Goal: Task Accomplishment & Management: Use online tool/utility

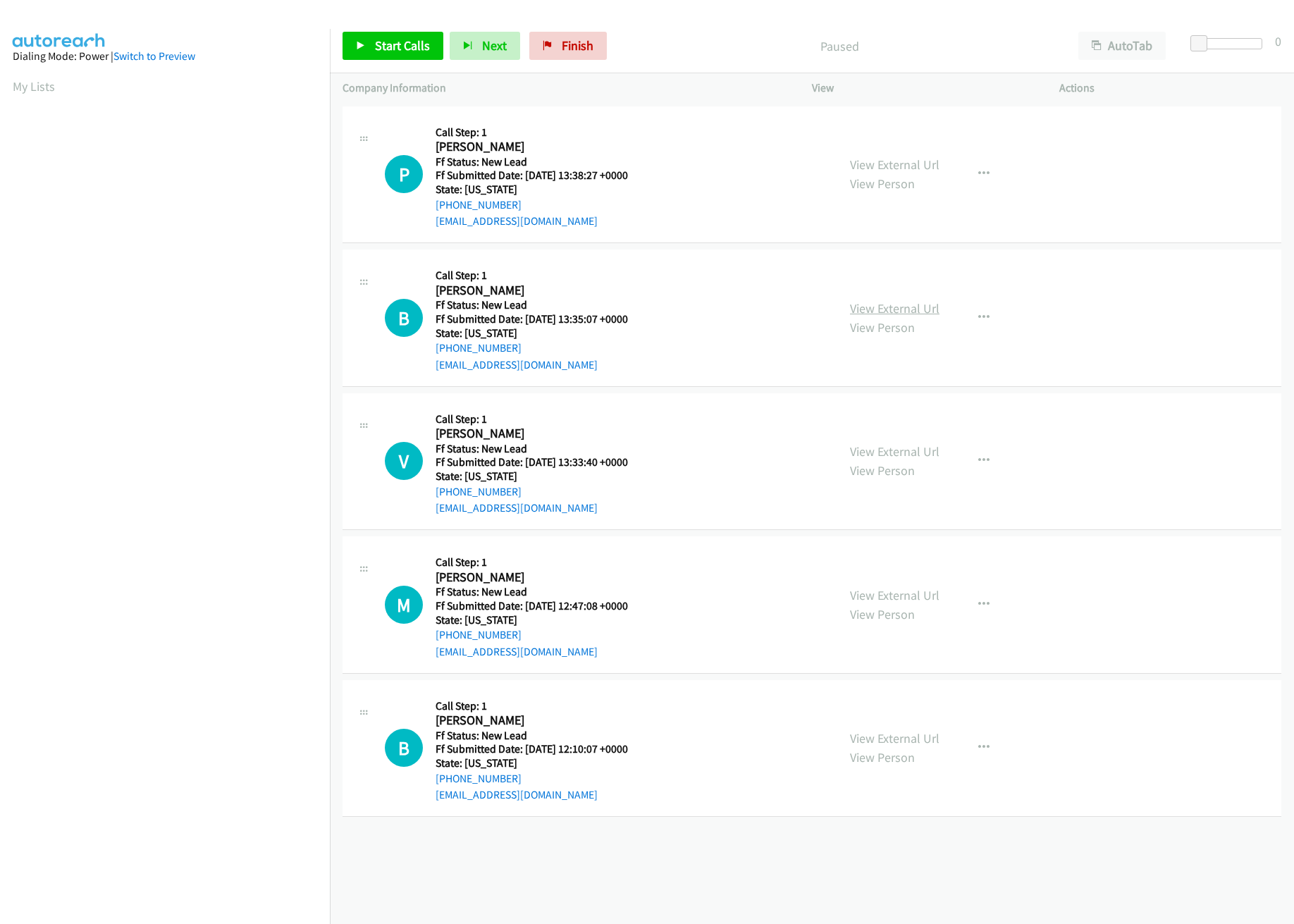
click at [887, 307] on link "View External Url" at bounding box center [895, 308] width 90 height 16
click at [891, 167] on link "View External Url" at bounding box center [895, 164] width 90 height 16
click at [403, 34] on link "Start Calls" at bounding box center [393, 45] width 101 height 28
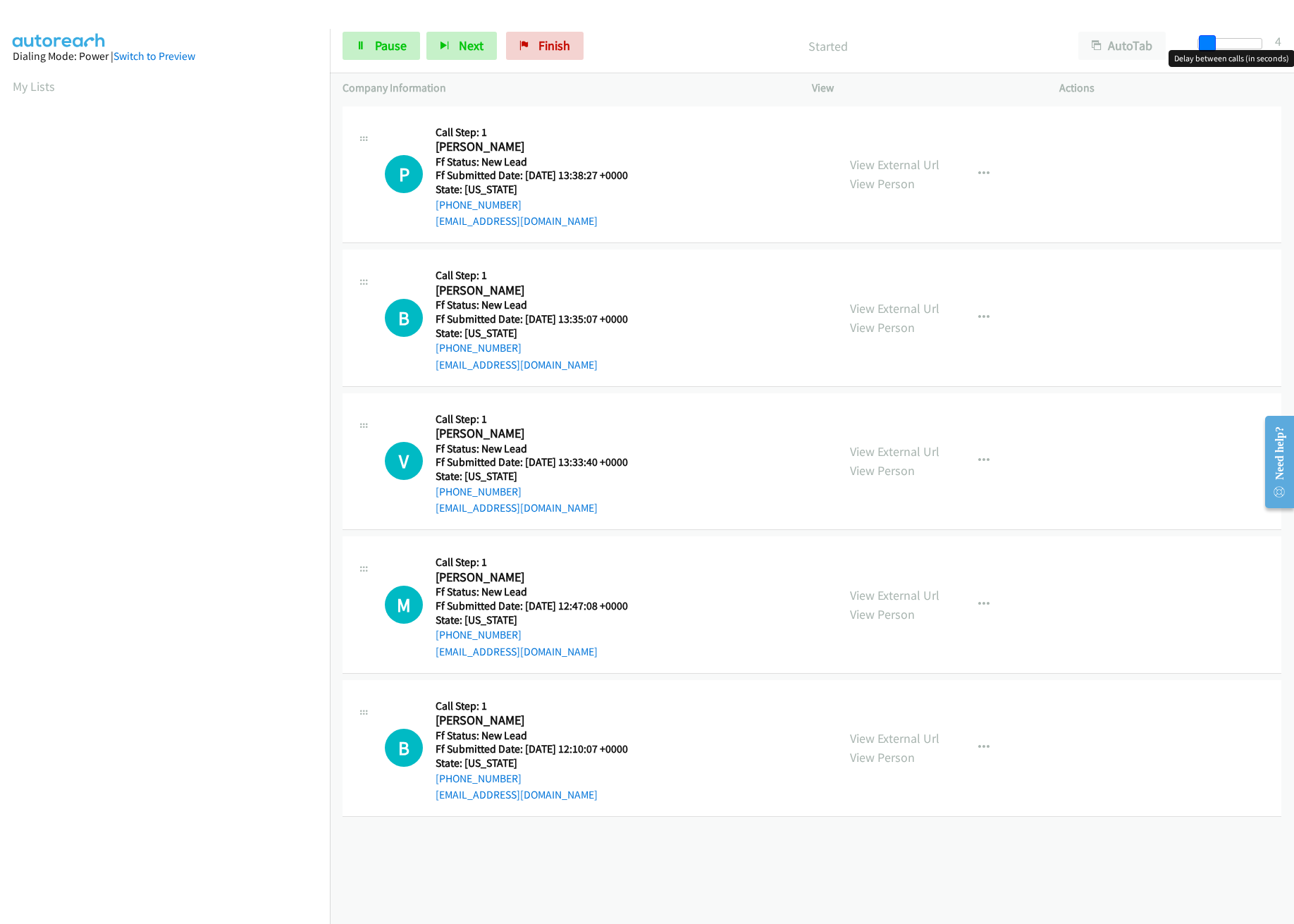
drag, startPoint x: 1199, startPoint y: 41, endPoint x: 1206, endPoint y: 38, distance: 7.6
click at [1206, 38] on span at bounding box center [1208, 44] width 17 height 17
click at [878, 447] on link "View External Url" at bounding box center [895, 451] width 90 height 16
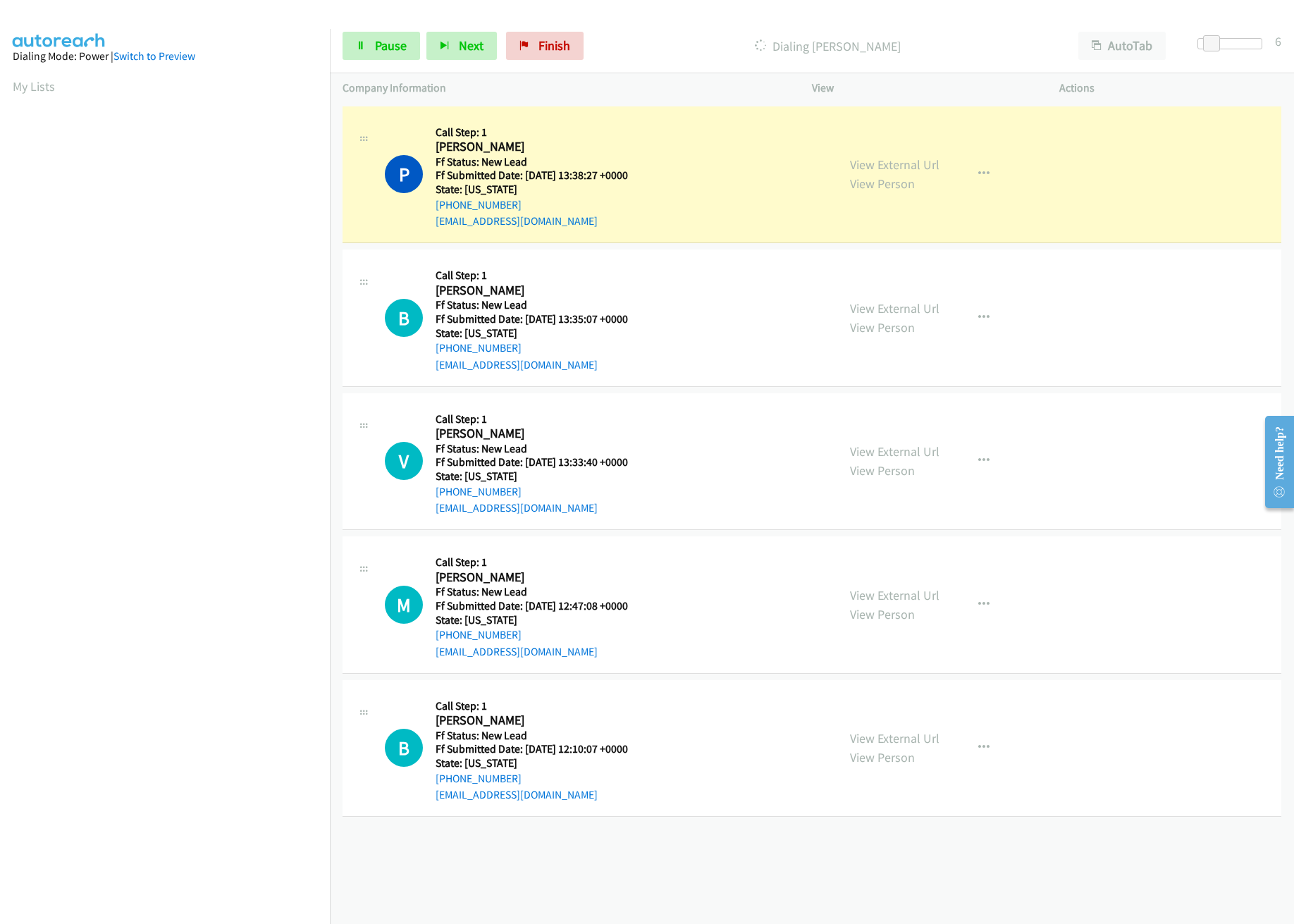
scroll to position [0, 5]
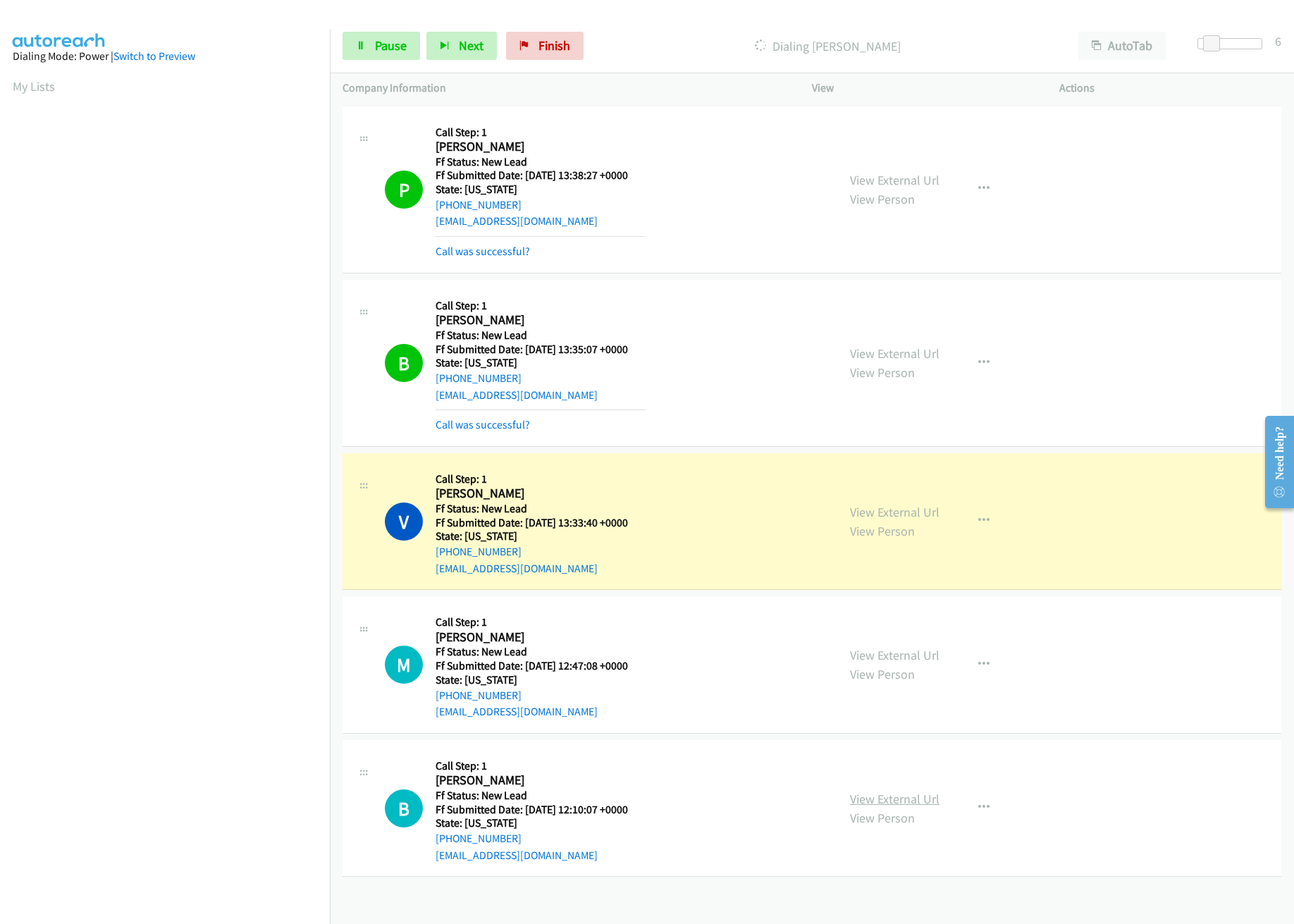
click at [896, 800] on link "View External Url" at bounding box center [895, 799] width 90 height 16
click at [889, 652] on link "View External Url" at bounding box center [895, 655] width 90 height 16
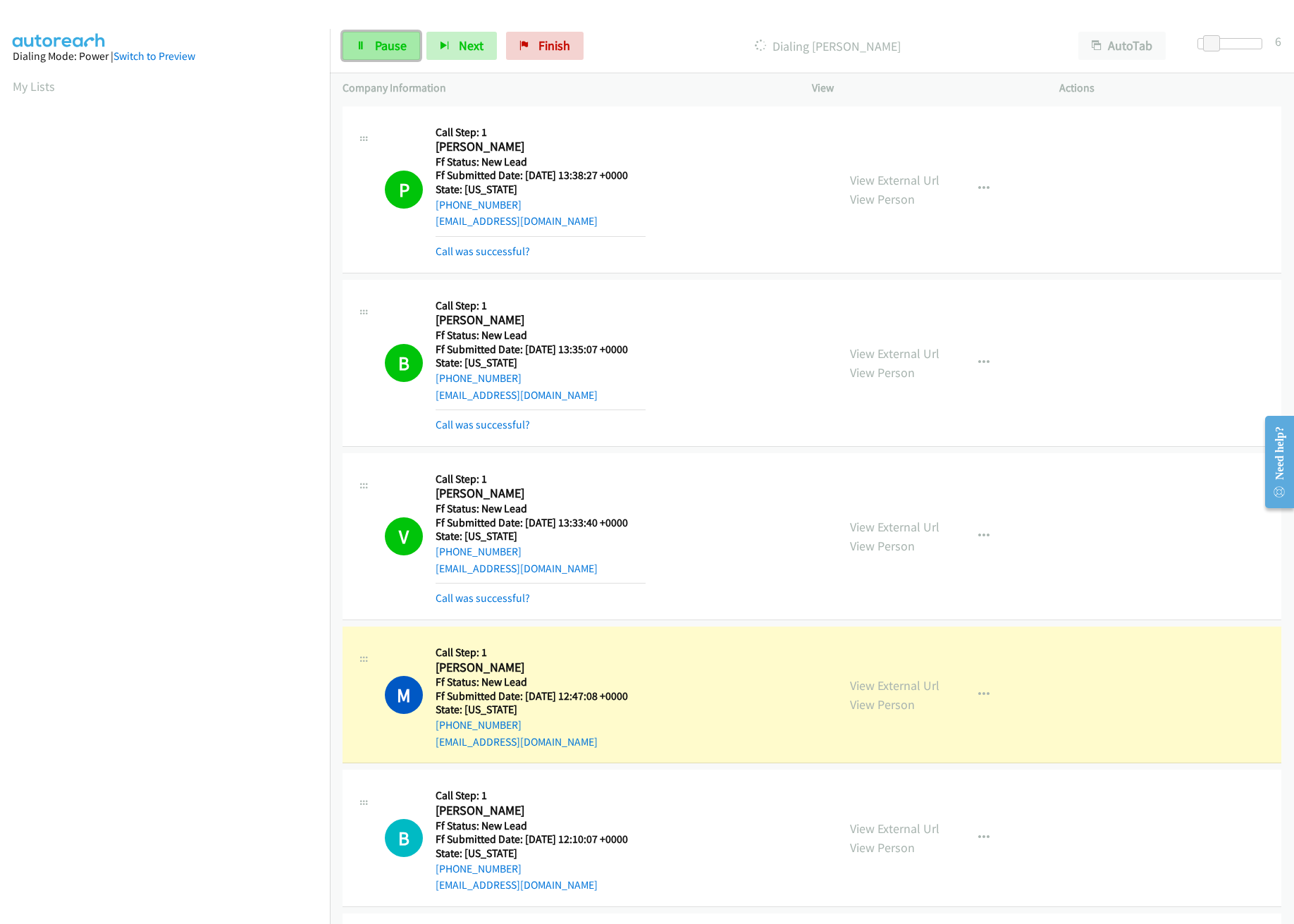
click at [385, 41] on span "Pause" at bounding box center [391, 45] width 32 height 16
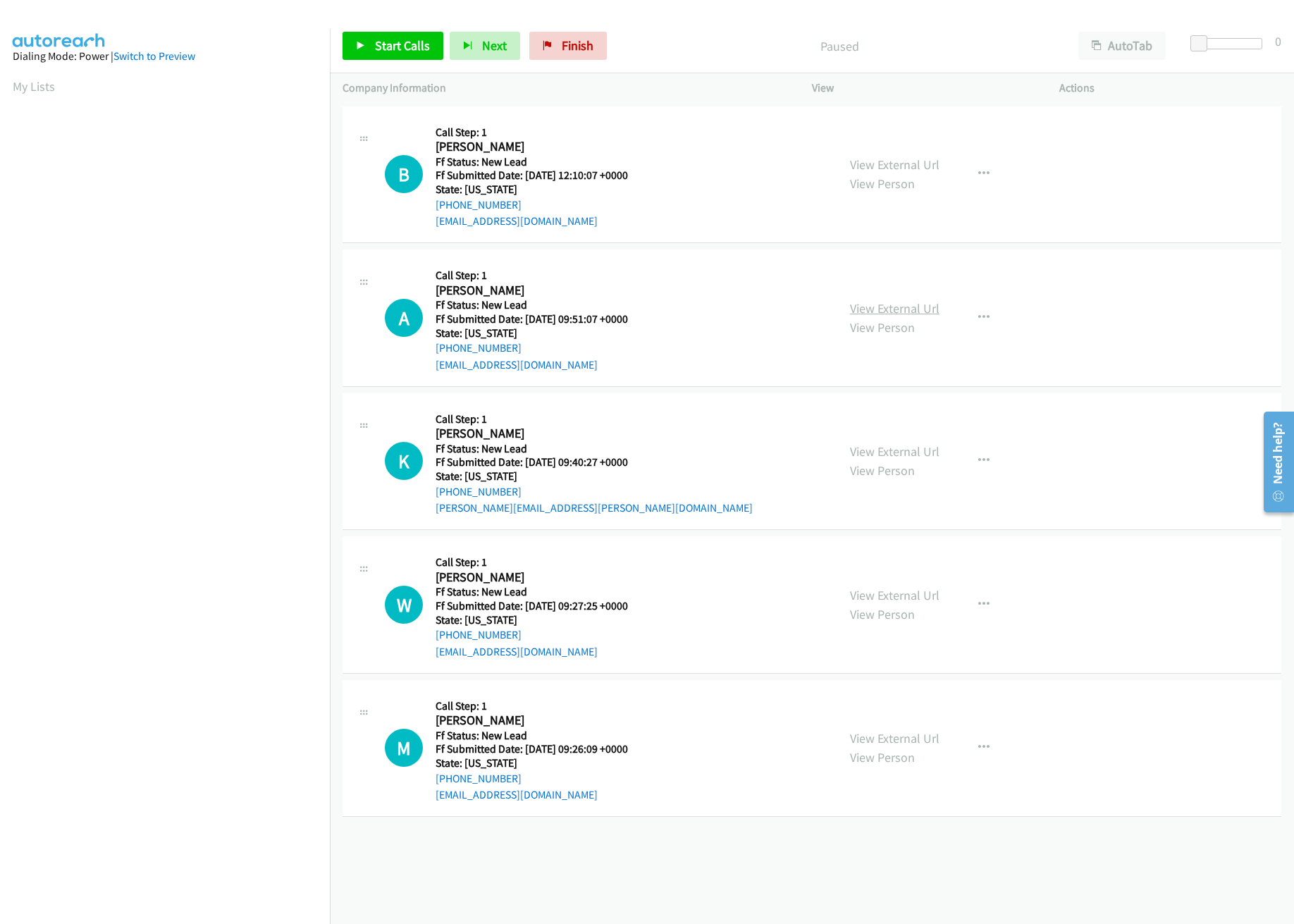
click at [866, 303] on link "View External Url" at bounding box center [895, 308] width 90 height 16
click at [885, 450] on link "View External Url" at bounding box center [895, 451] width 90 height 16
click at [426, 45] on span "Start Calls" at bounding box center [403, 45] width 55 height 16
drag, startPoint x: 1204, startPoint y: 44, endPoint x: 1216, endPoint y: 47, distance: 12.4
click at [1216, 47] on span at bounding box center [1212, 44] width 17 height 17
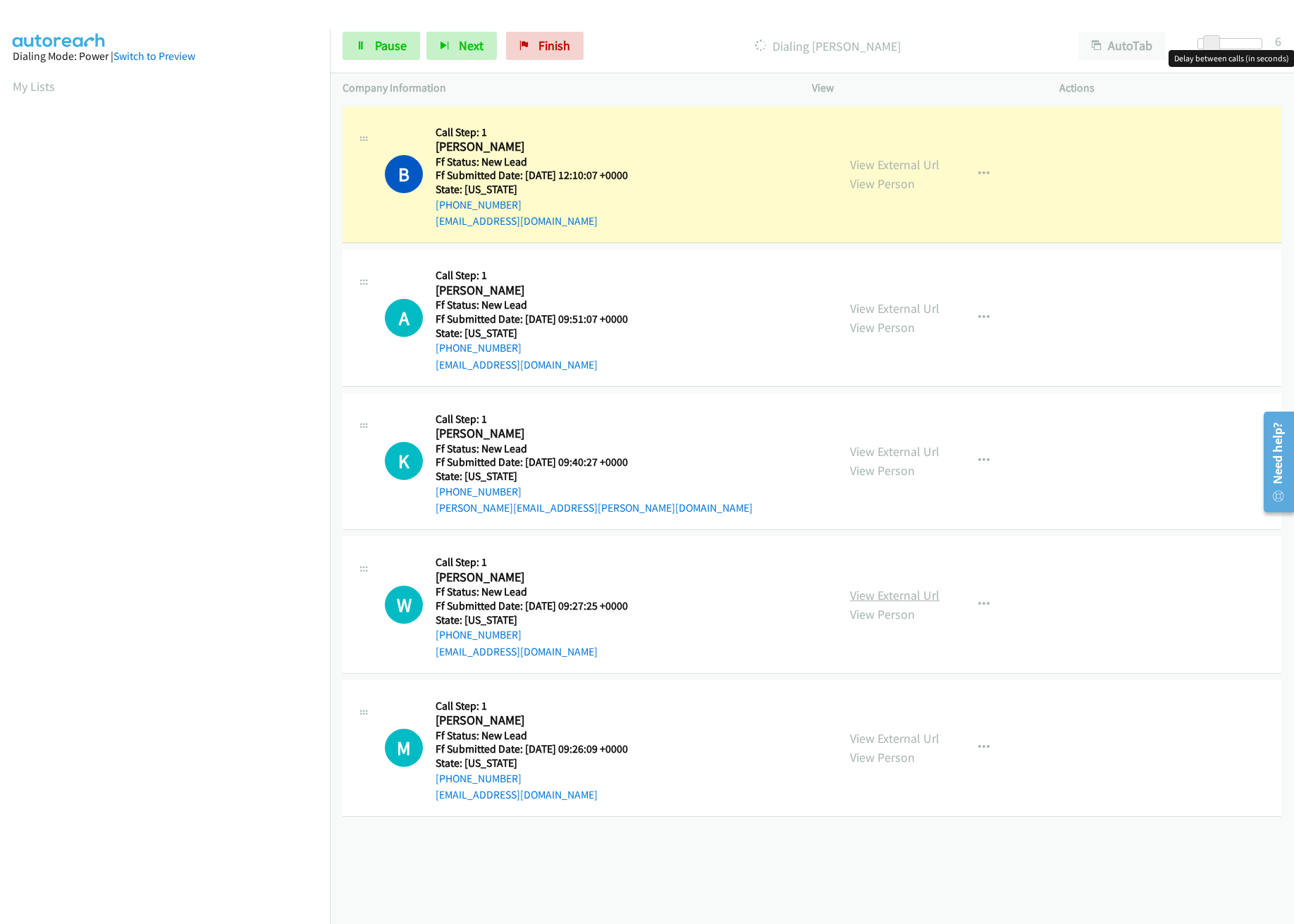
click at [891, 593] on link "View External Url" at bounding box center [895, 595] width 90 height 16
click at [885, 587] on link "View External Url" at bounding box center [895, 595] width 90 height 16
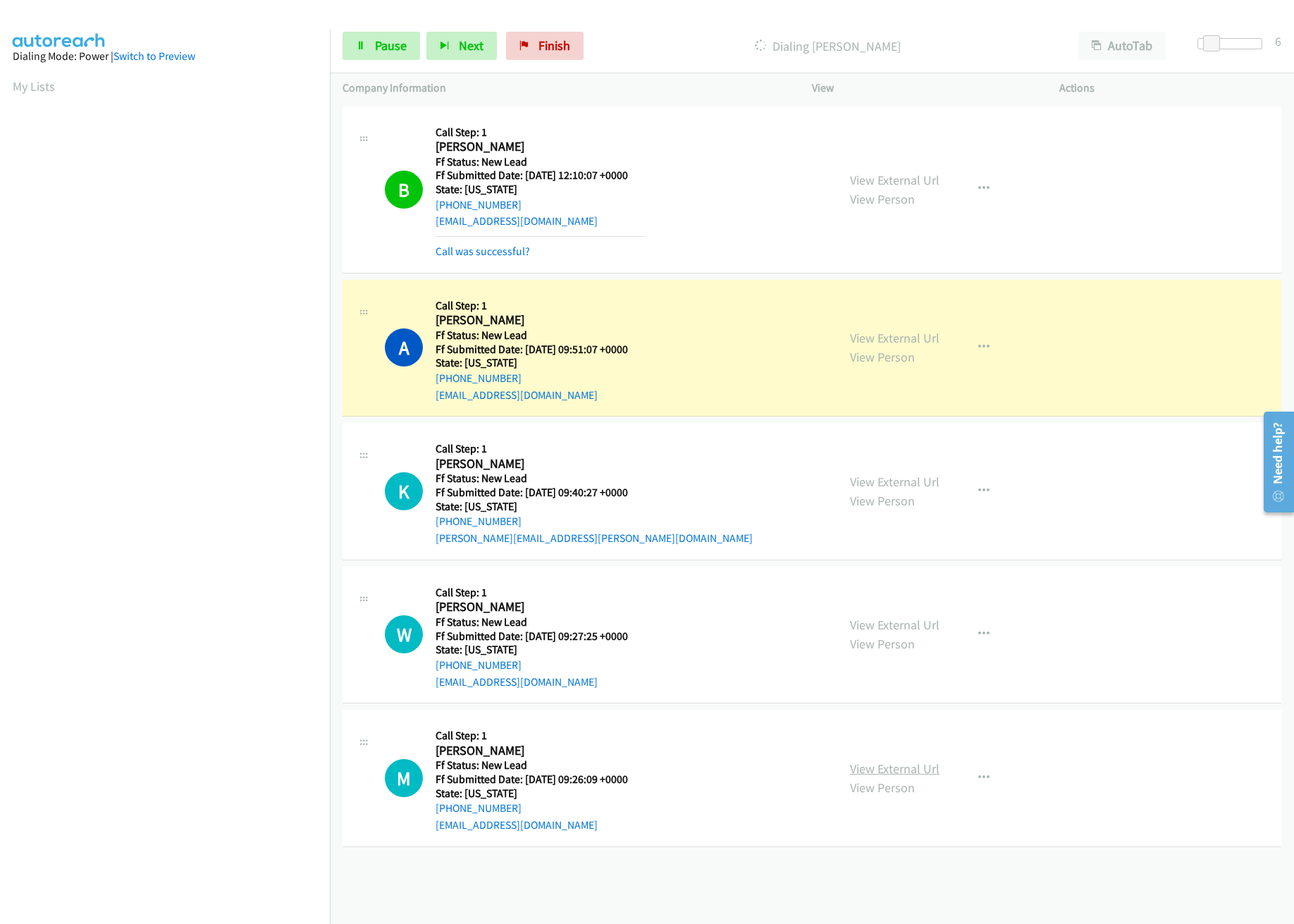
click at [919, 764] on link "View External Url" at bounding box center [895, 769] width 90 height 16
click at [373, 38] on link "Pause" at bounding box center [381, 45] width 78 height 28
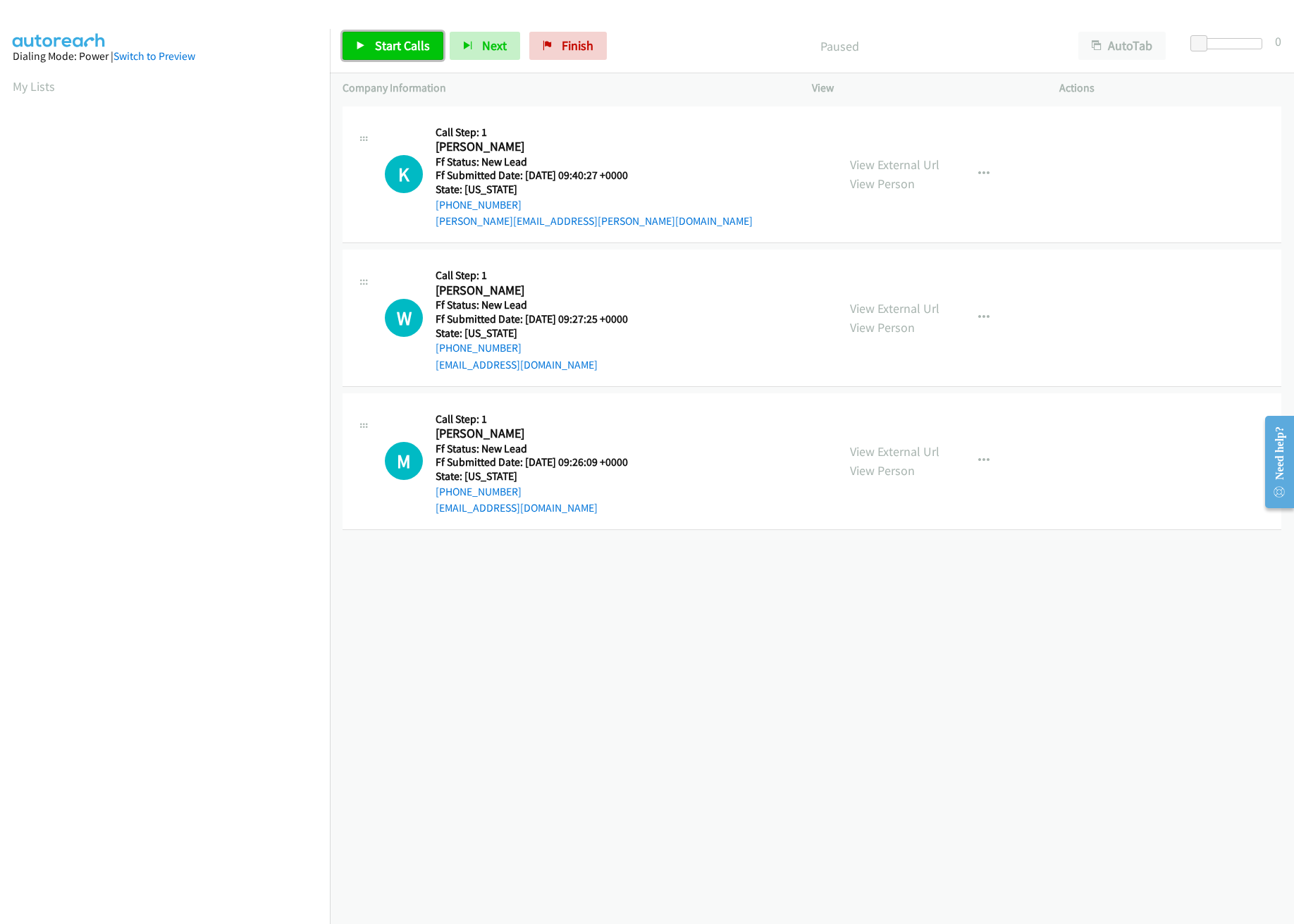
click at [383, 45] on span "Start Calls" at bounding box center [403, 45] width 55 height 16
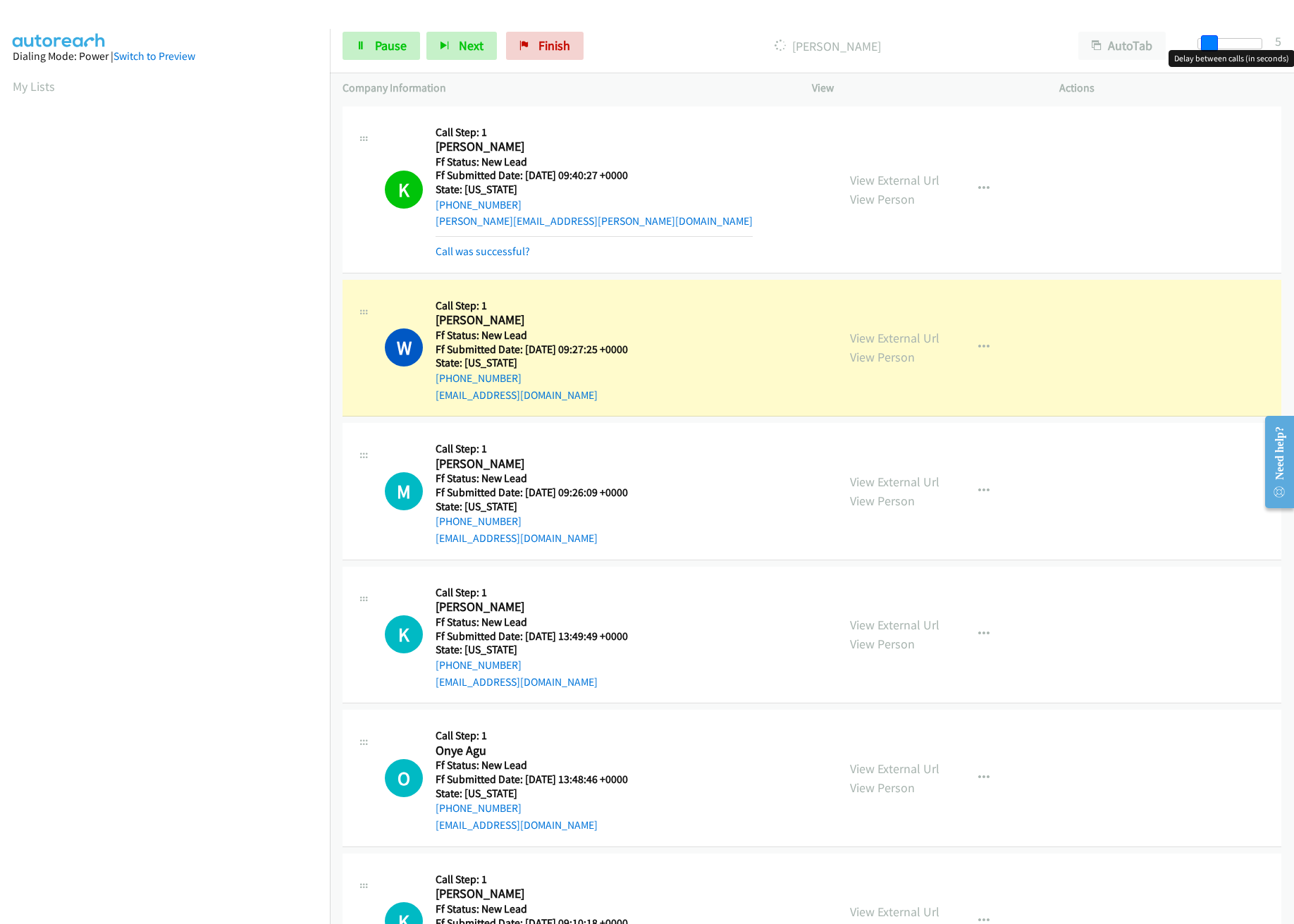
drag, startPoint x: 1198, startPoint y: 40, endPoint x: 1208, endPoint y: 40, distance: 10.0
click at [1208, 40] on span at bounding box center [1210, 44] width 17 height 17
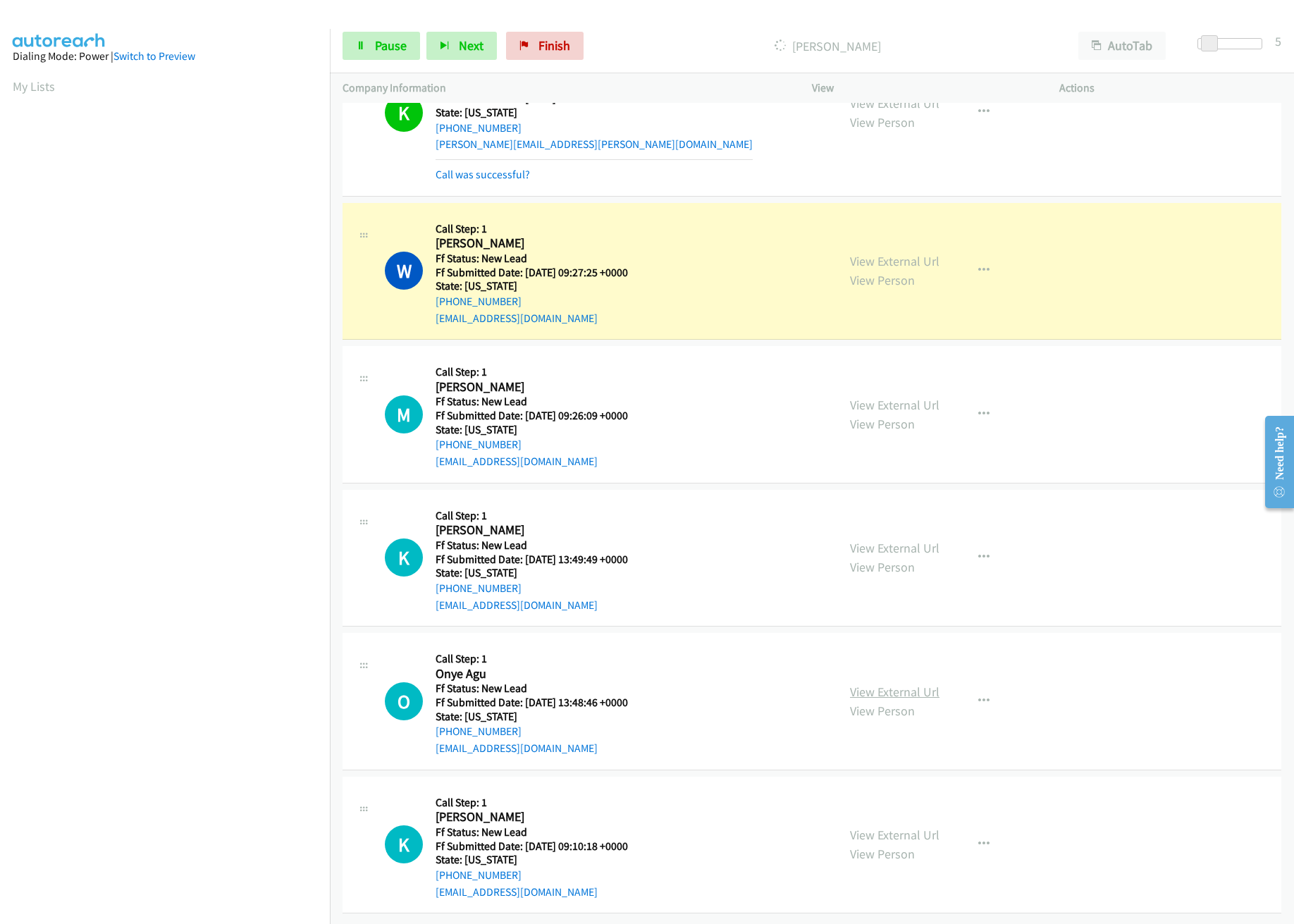
click at [886, 684] on link "View External Url" at bounding box center [895, 692] width 90 height 16
click at [872, 540] on link "View External Url" at bounding box center [895, 548] width 90 height 16
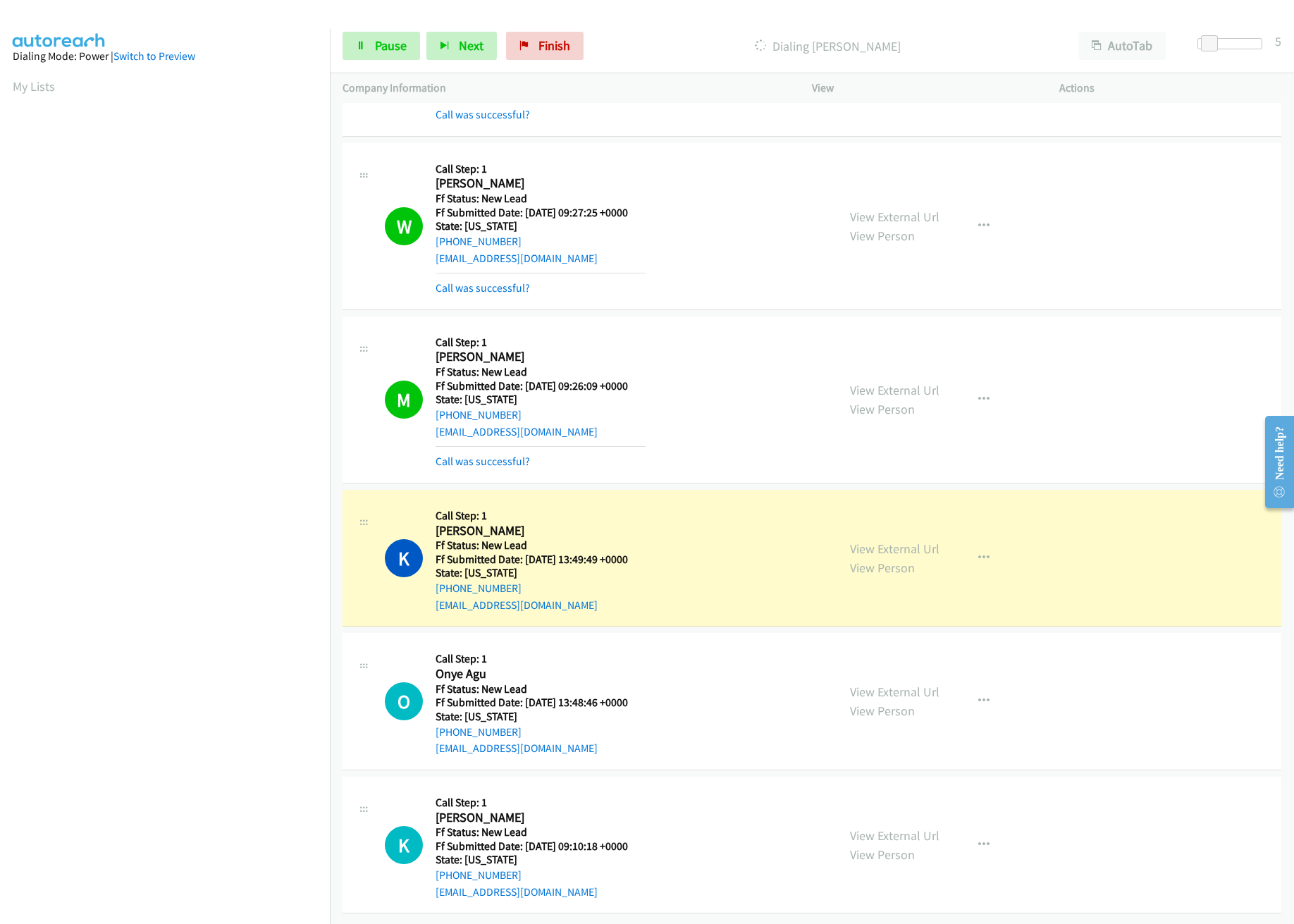
scroll to position [155, 0]
click at [383, 44] on span "Pause" at bounding box center [391, 45] width 32 height 16
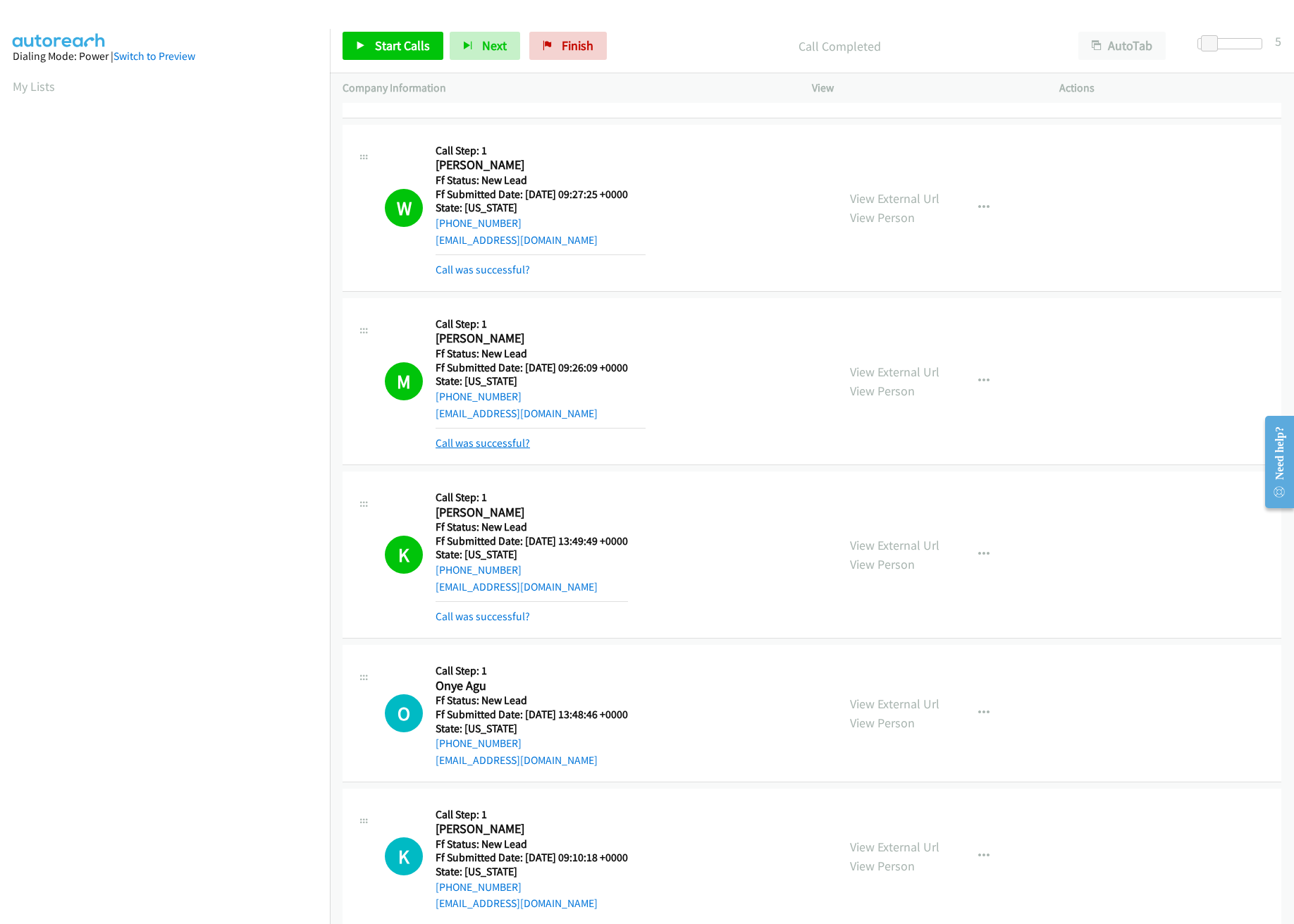
click at [496, 456] on div "M Callback Scheduled Call Step: 1 Megan Crawford America/New_York Ff Status: Ne…" at bounding box center [812, 382] width 939 height 167
click at [496, 449] on link "Call was successful?" at bounding box center [483, 444] width 95 height 14
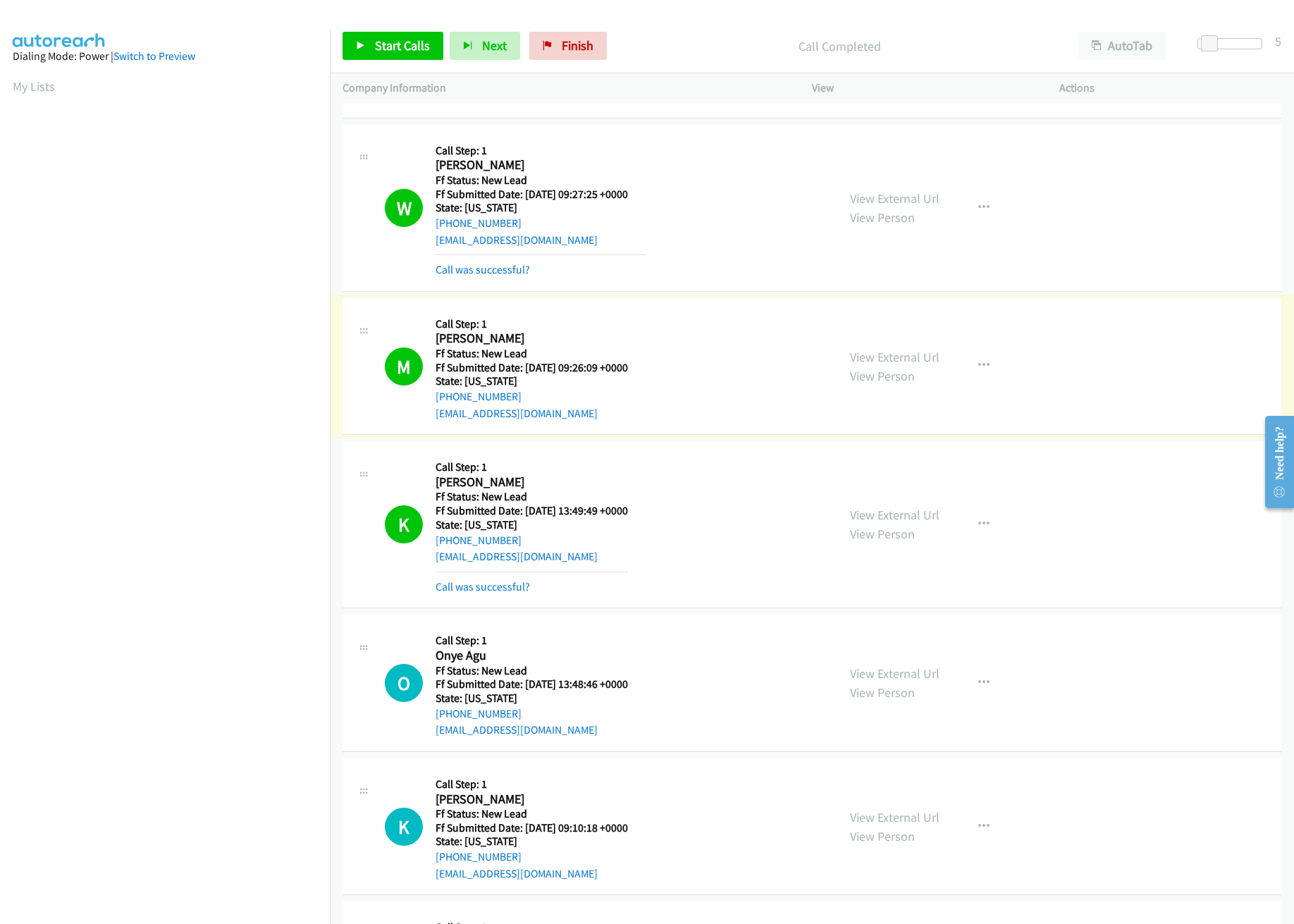
click at [897, 356] on link "View External Url" at bounding box center [895, 357] width 90 height 16
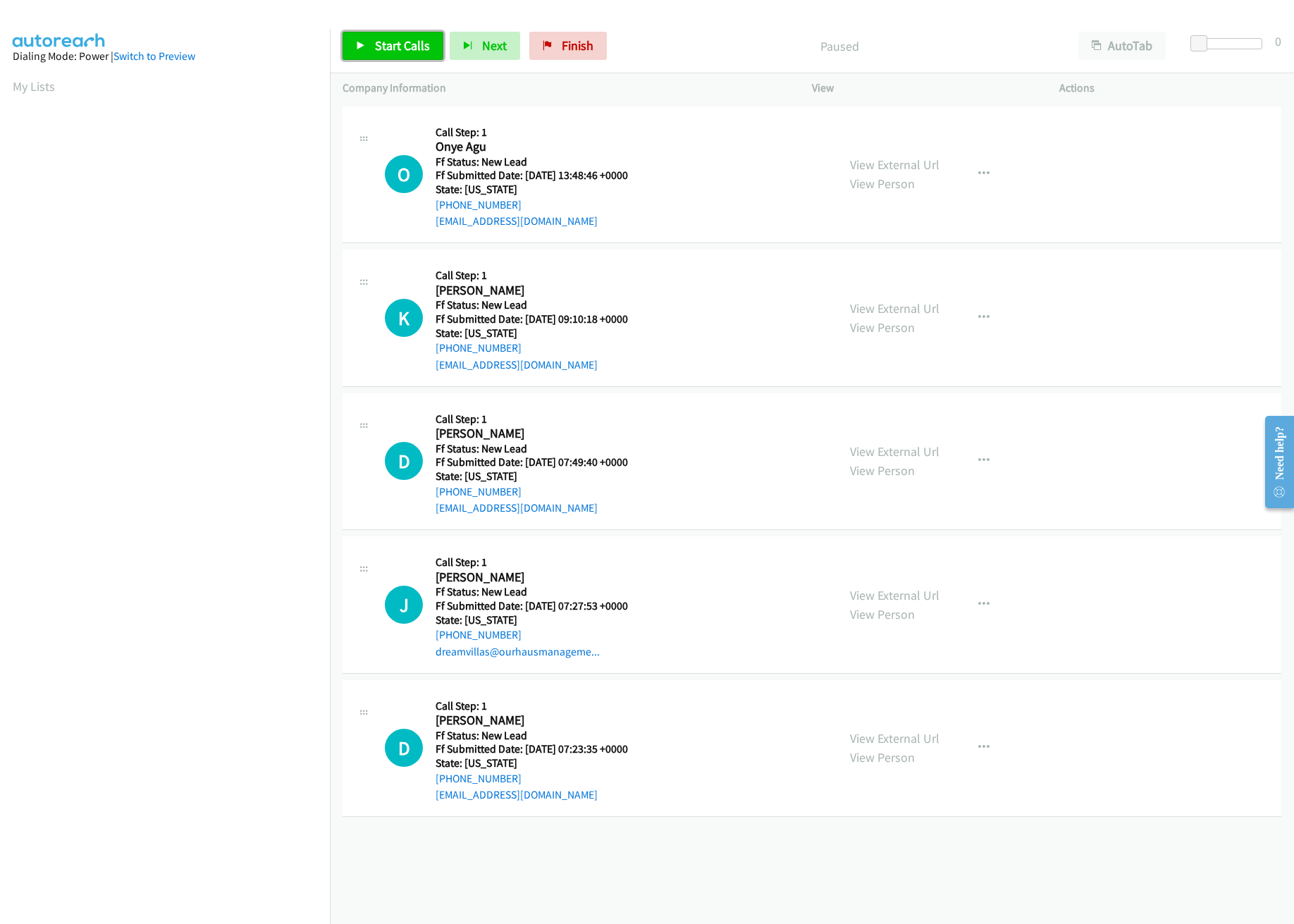
click at [358, 47] on icon at bounding box center [361, 47] width 10 height 10
click at [896, 453] on link "View External Url" at bounding box center [895, 451] width 90 height 16
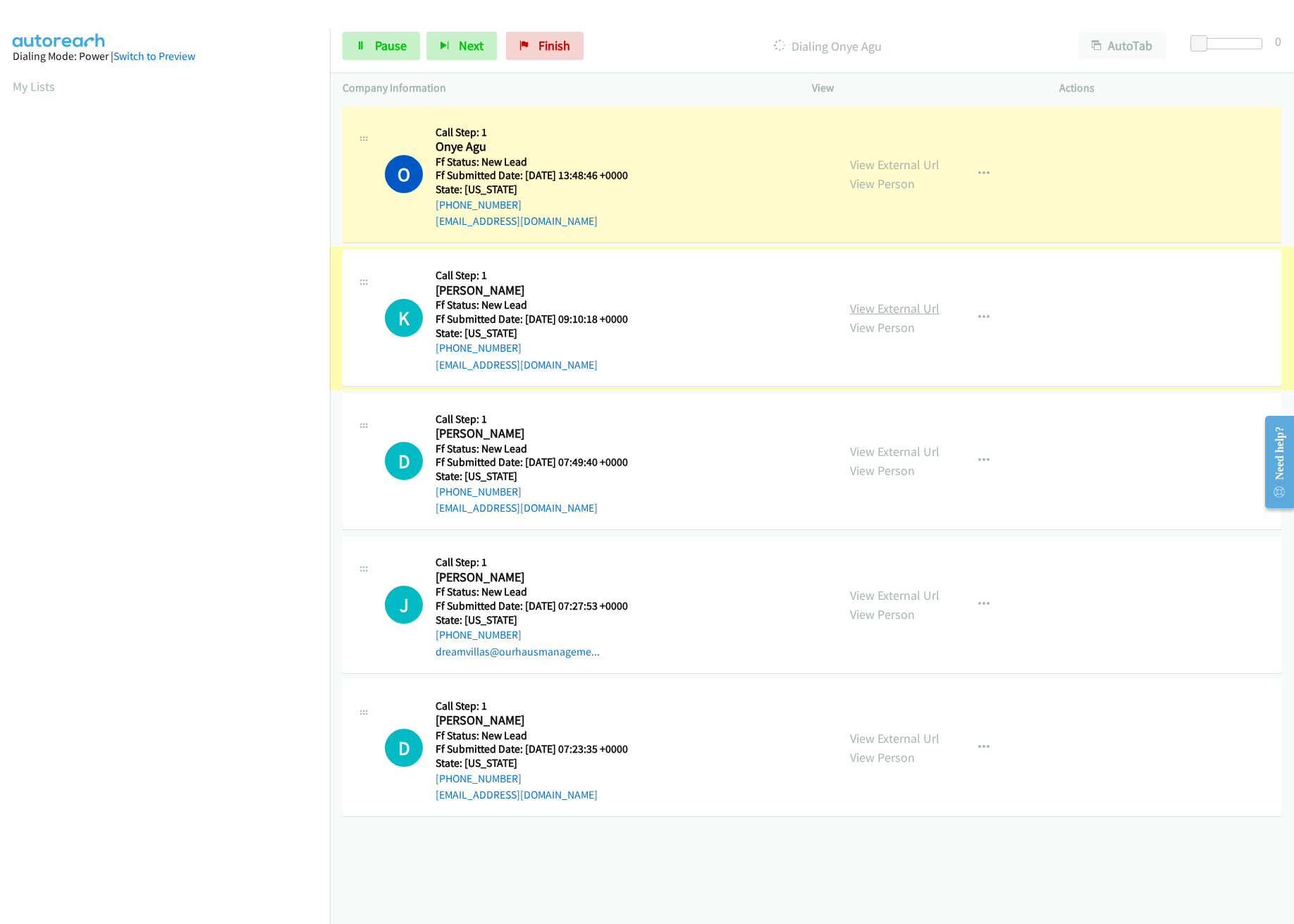
click at [884, 311] on link "View External Url" at bounding box center [895, 308] width 90 height 16
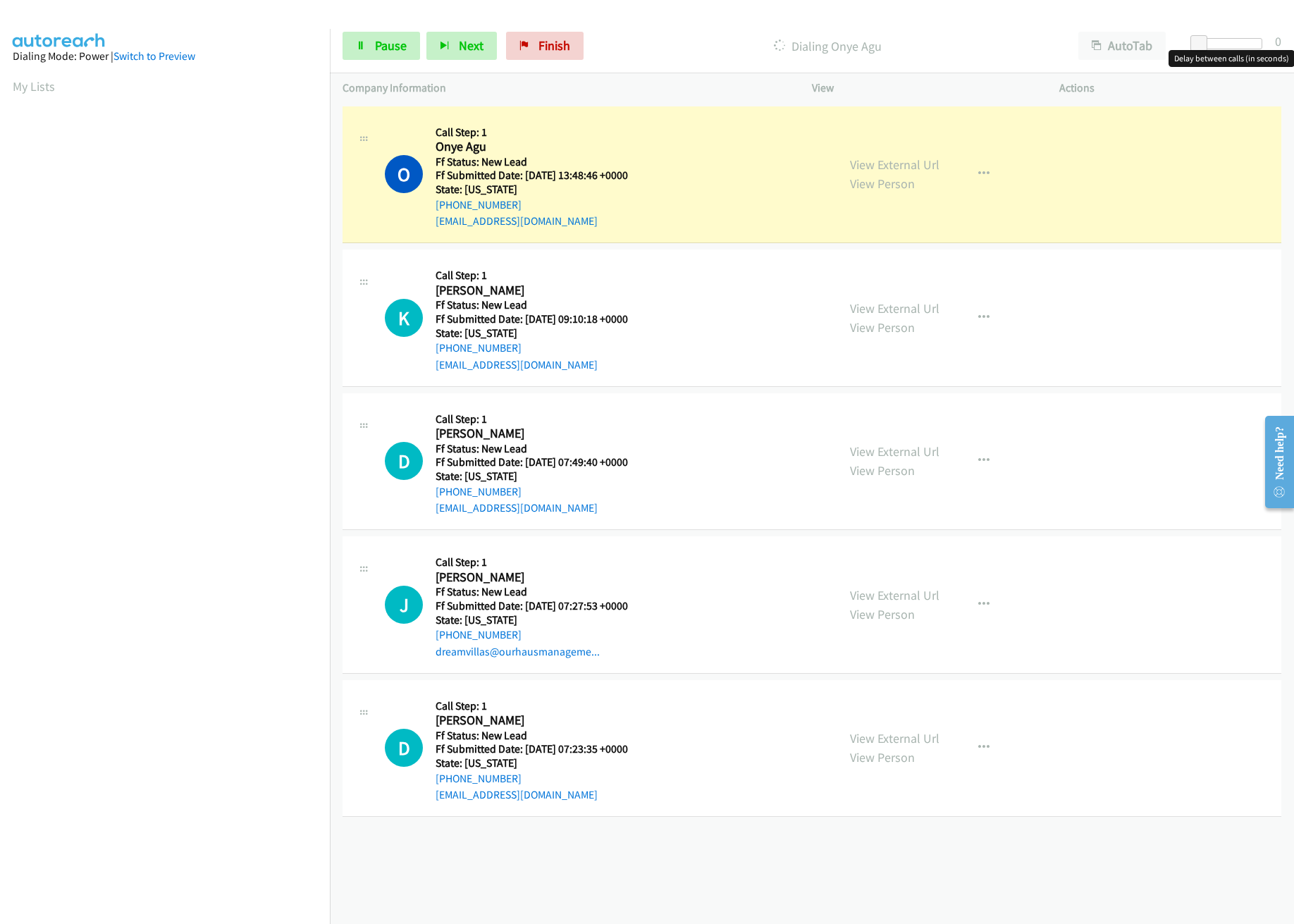
click at [1212, 38] on div at bounding box center [1230, 44] width 65 height 11
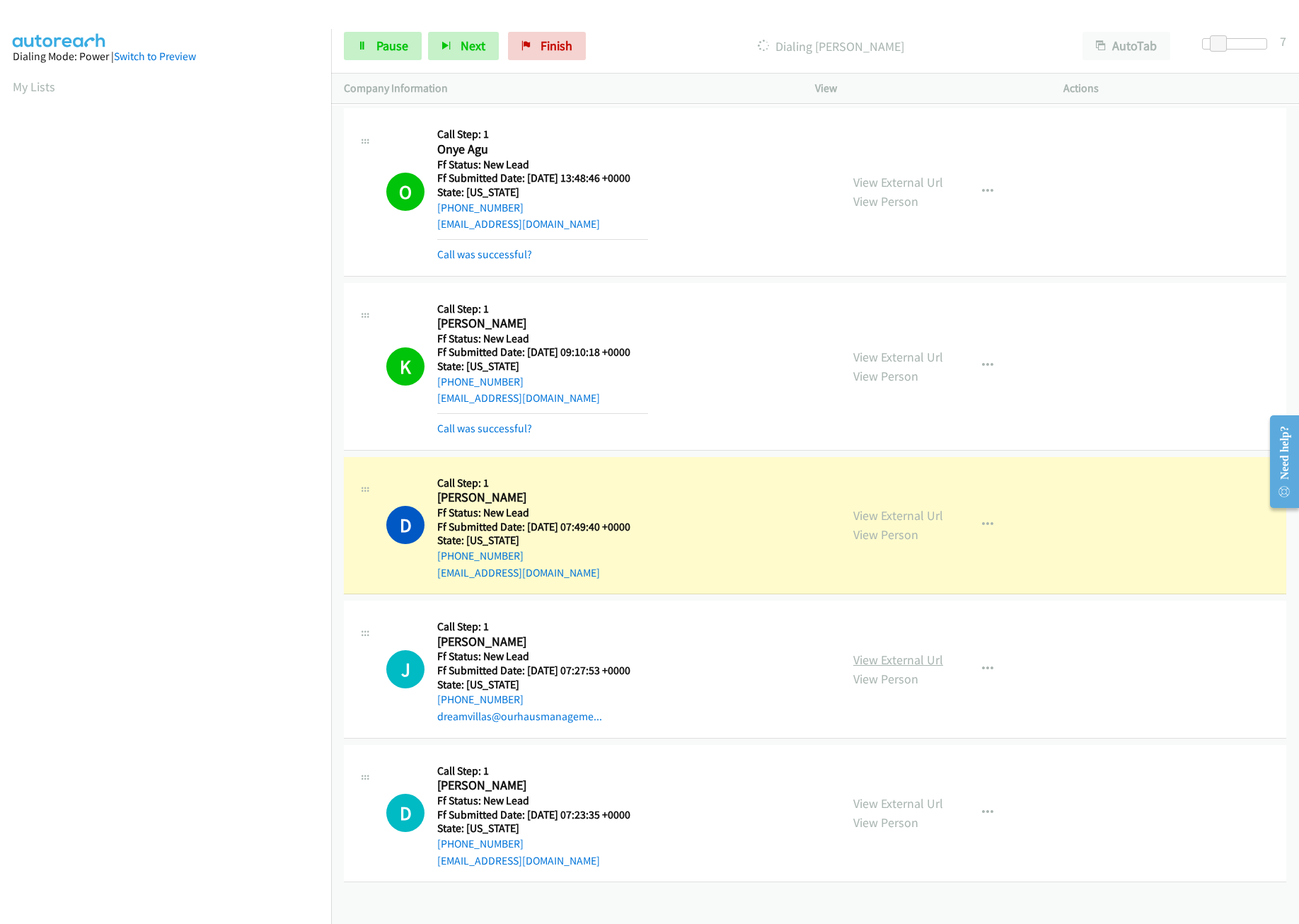
click at [891, 659] on link "View External Url" at bounding box center [898, 659] width 90 height 16
click at [359, 42] on icon at bounding box center [362, 47] width 10 height 10
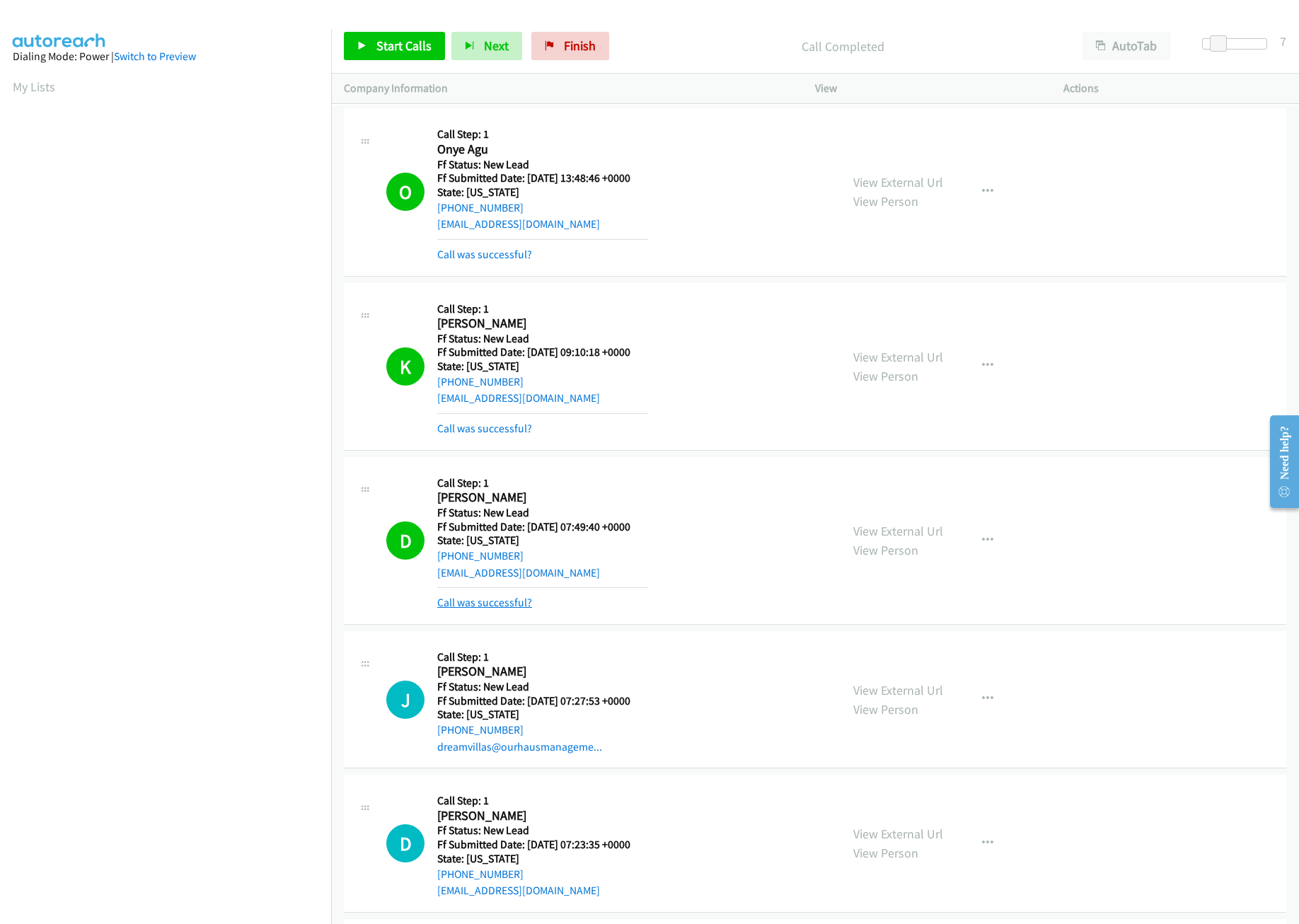
click at [470, 597] on link "Call was successful?" at bounding box center [485, 603] width 95 height 14
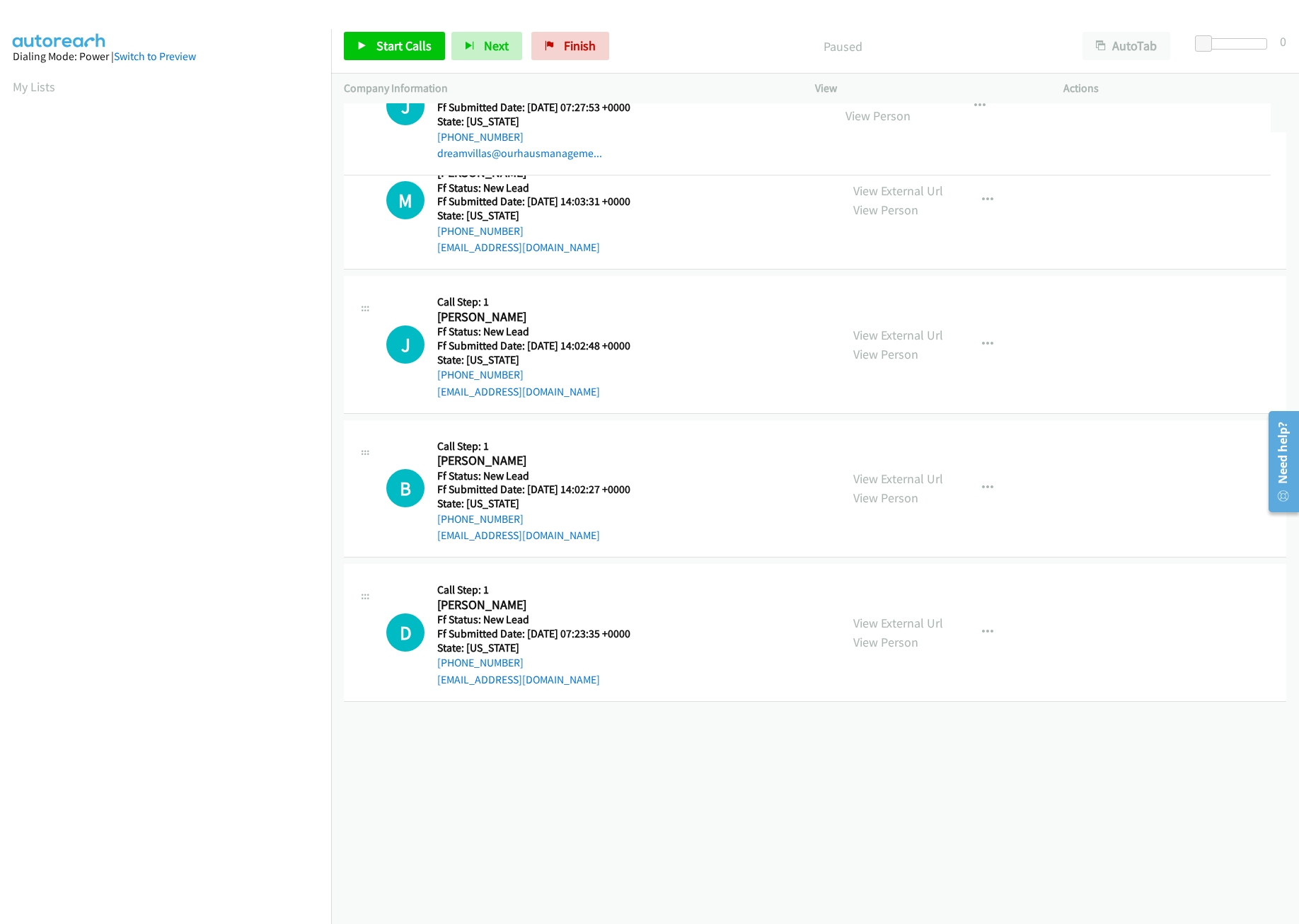
drag, startPoint x: 699, startPoint y: 557, endPoint x: 695, endPoint y: 77, distance: 480.0
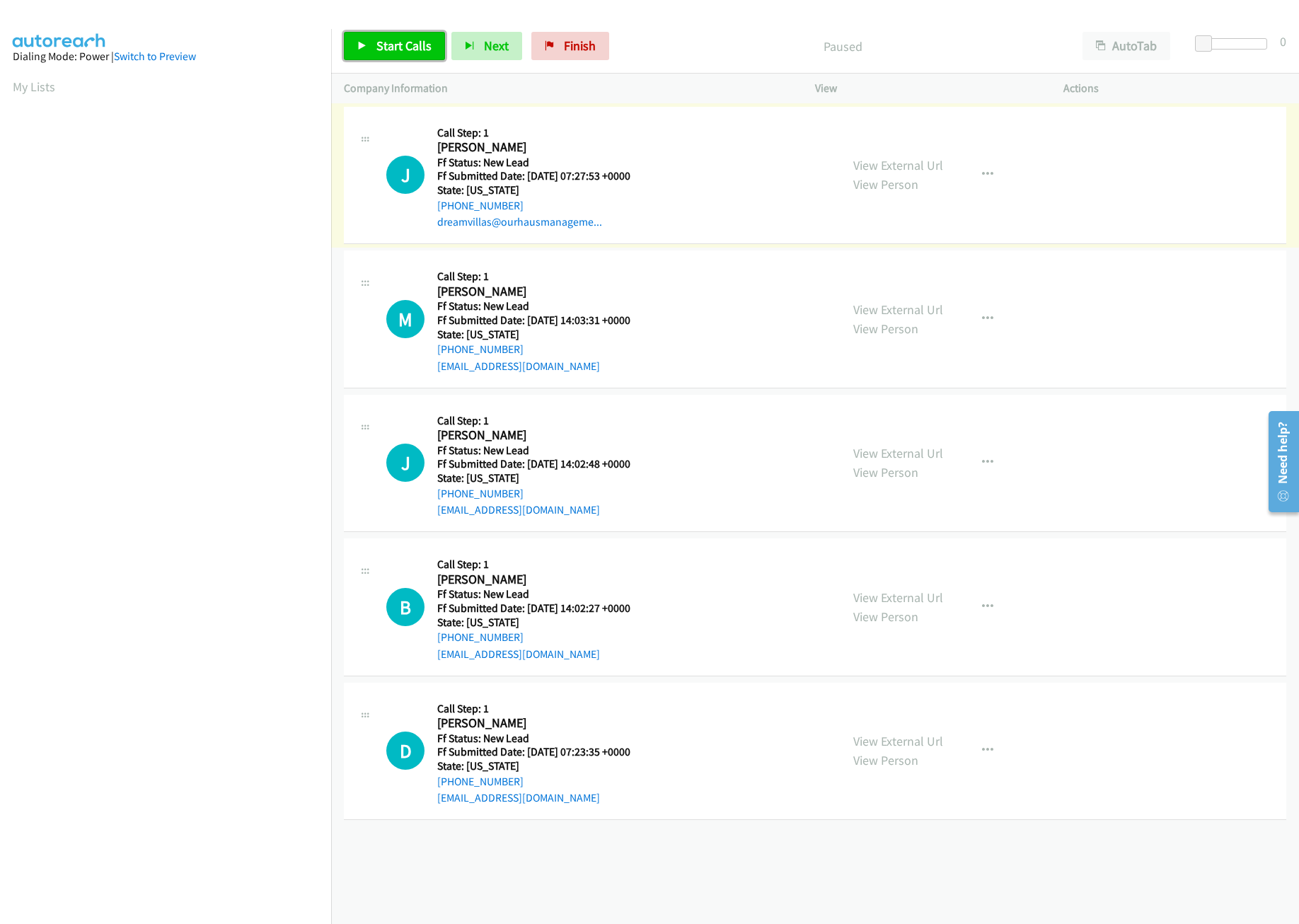
click at [353, 41] on link "Start Calls" at bounding box center [395, 45] width 101 height 28
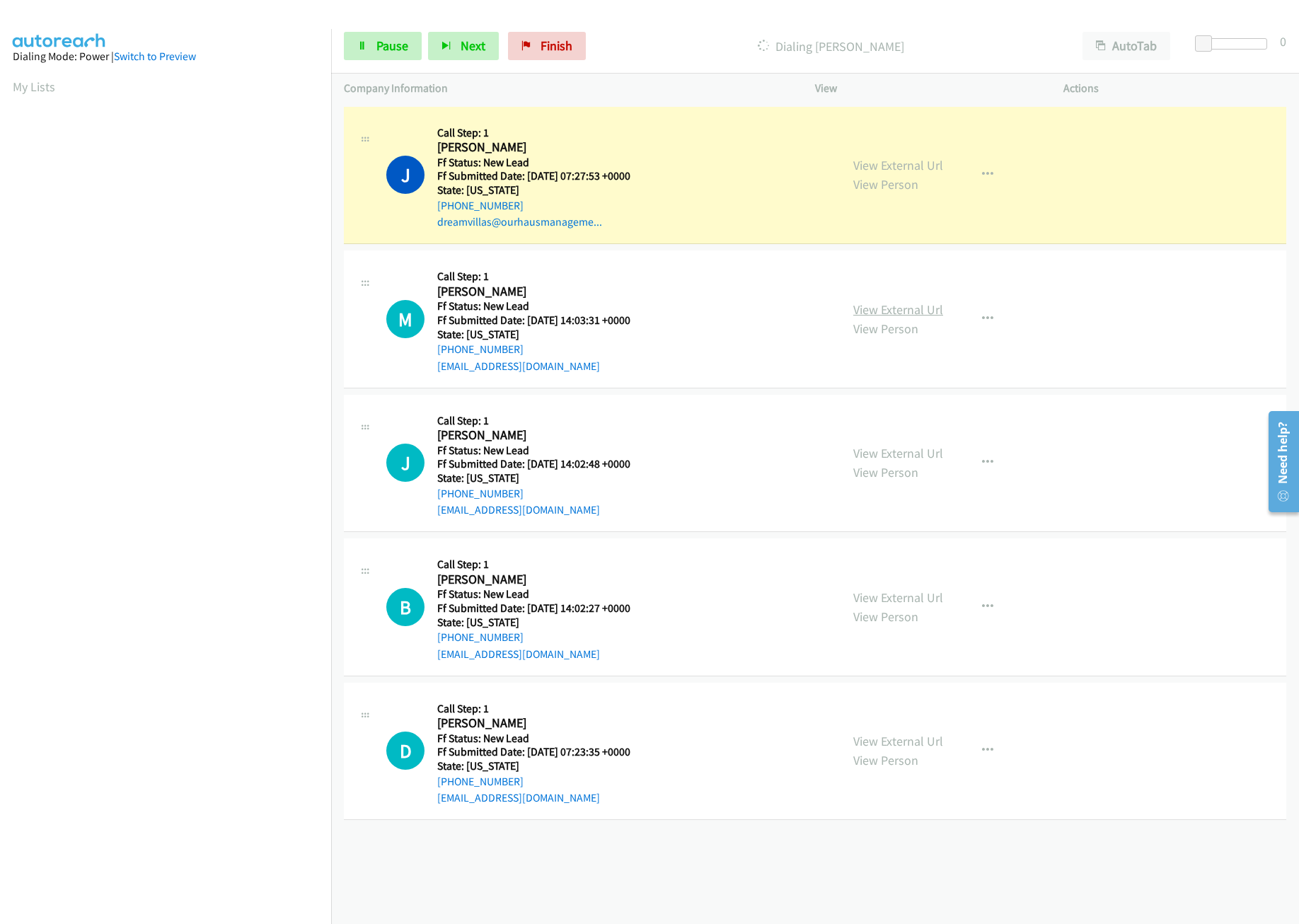
drag, startPoint x: 936, startPoint y: 302, endPoint x: 933, endPoint y: 311, distance: 9.5
click at [936, 302] on div "View External Url View Person View External Url Email Schedule/Manage Callback …" at bounding box center [971, 319] width 261 height 112
click at [897, 317] on div "View External Url View Person" at bounding box center [898, 319] width 90 height 39
click at [924, 307] on link "View External Url" at bounding box center [898, 309] width 90 height 16
drag, startPoint x: 1204, startPoint y: 37, endPoint x: 1224, endPoint y: 39, distance: 20.1
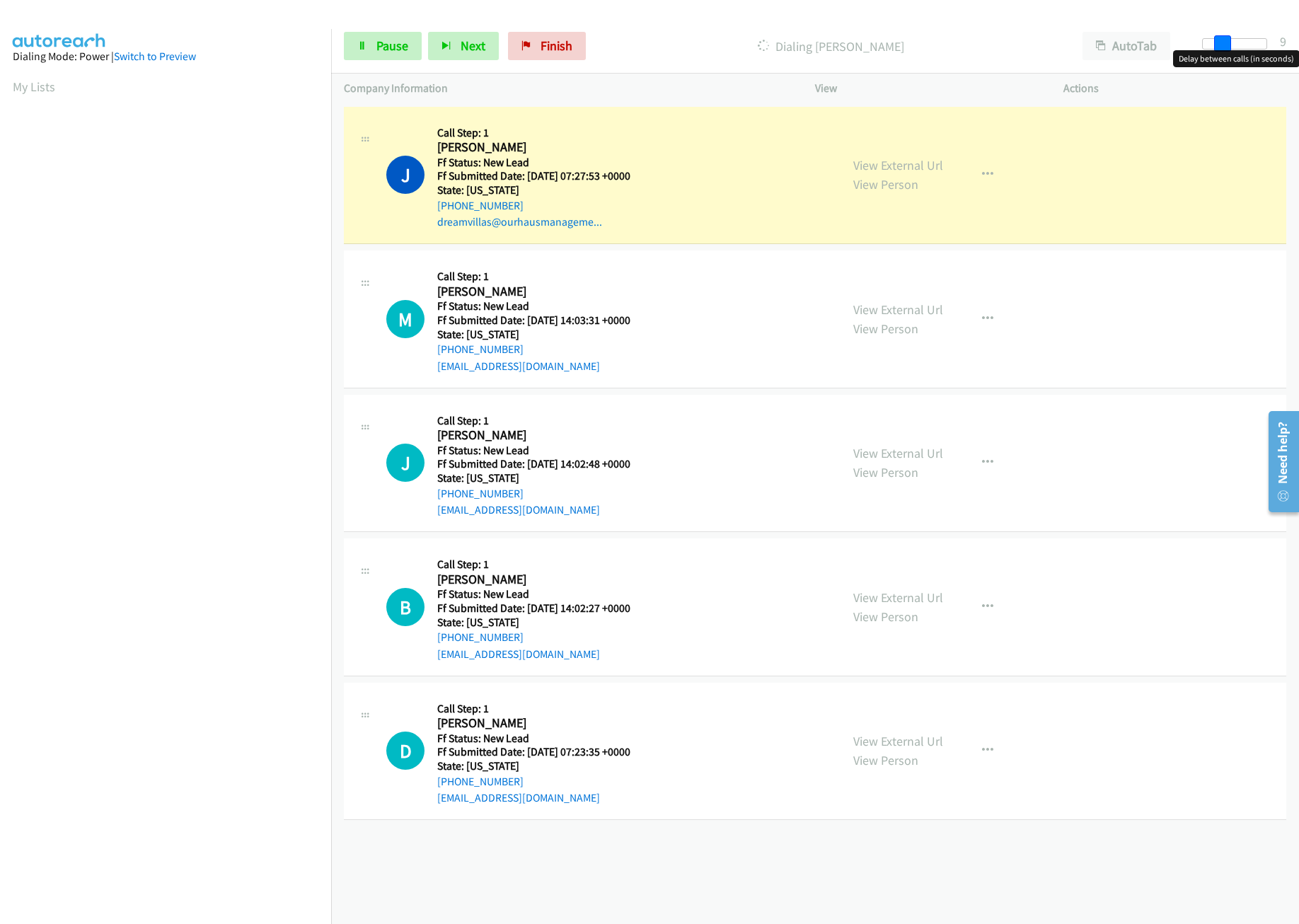
click at [1224, 37] on span at bounding box center [1223, 44] width 17 height 17
click at [368, 47] on link "Pause" at bounding box center [383, 45] width 78 height 28
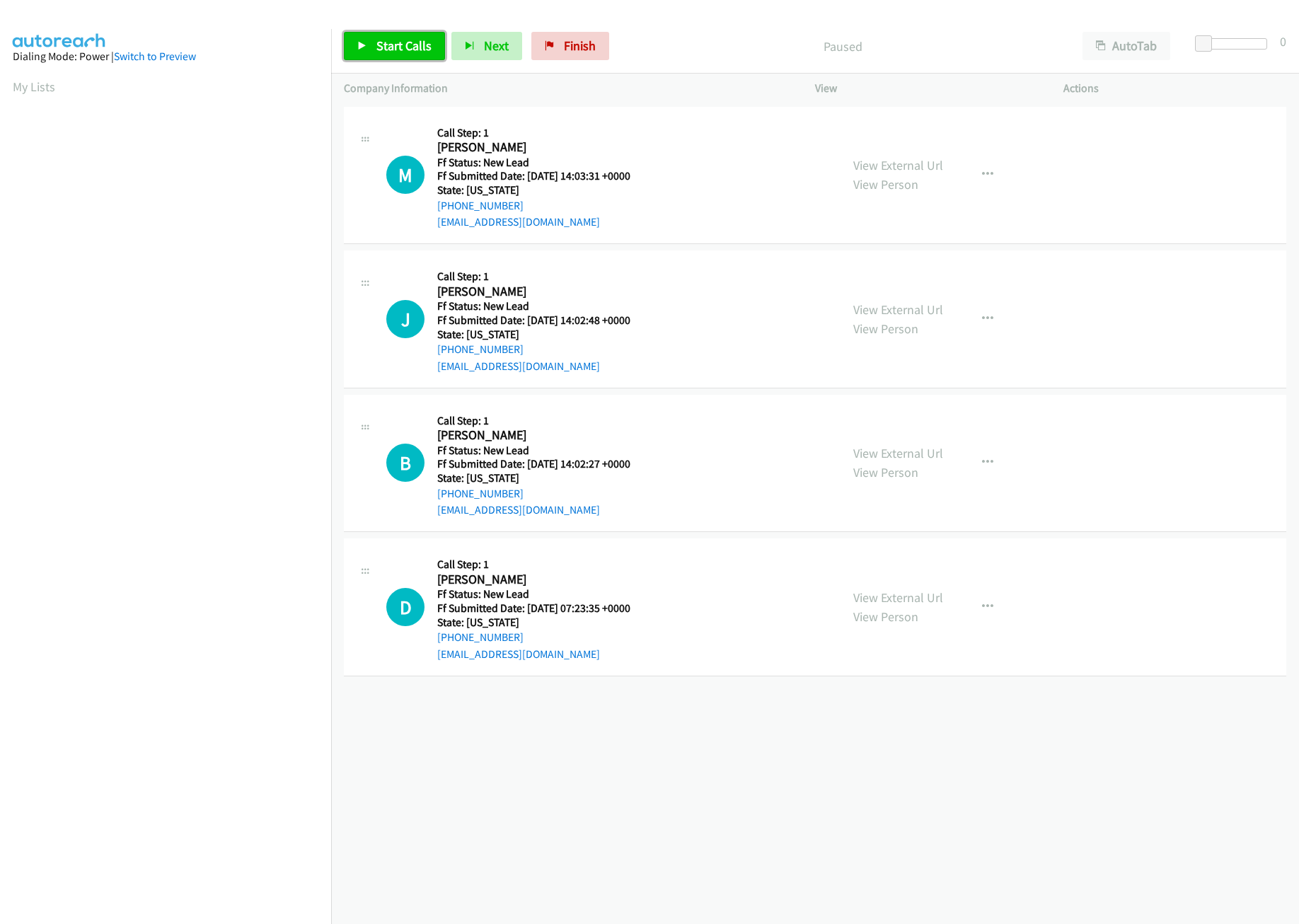
drag, startPoint x: 0, startPoint y: 0, endPoint x: 361, endPoint y: 43, distance: 363.6
click at [361, 43] on icon at bounding box center [362, 47] width 10 height 10
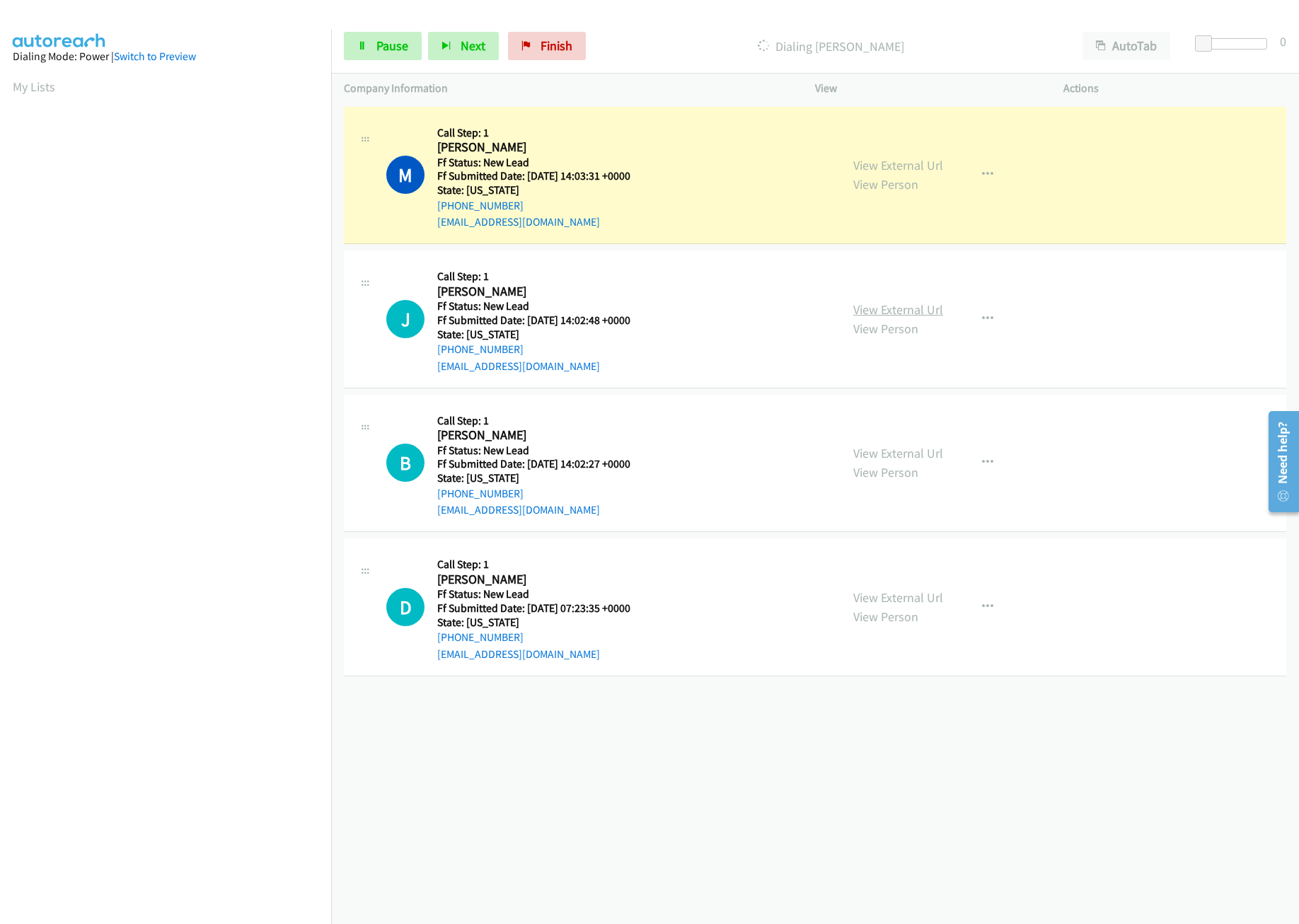
click at [873, 307] on link "View External Url" at bounding box center [898, 309] width 90 height 16
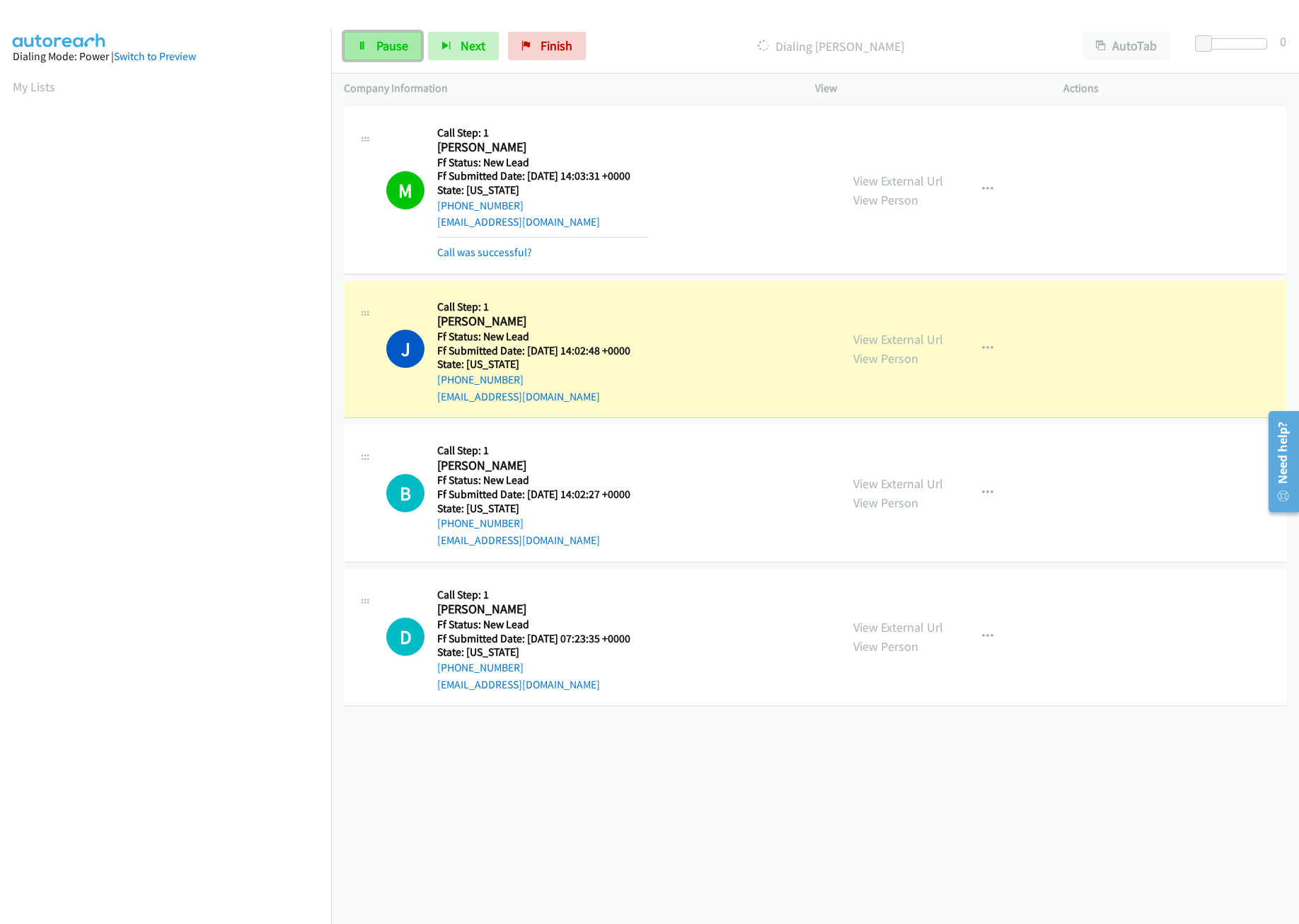
click at [374, 55] on link "Pause" at bounding box center [383, 45] width 78 height 28
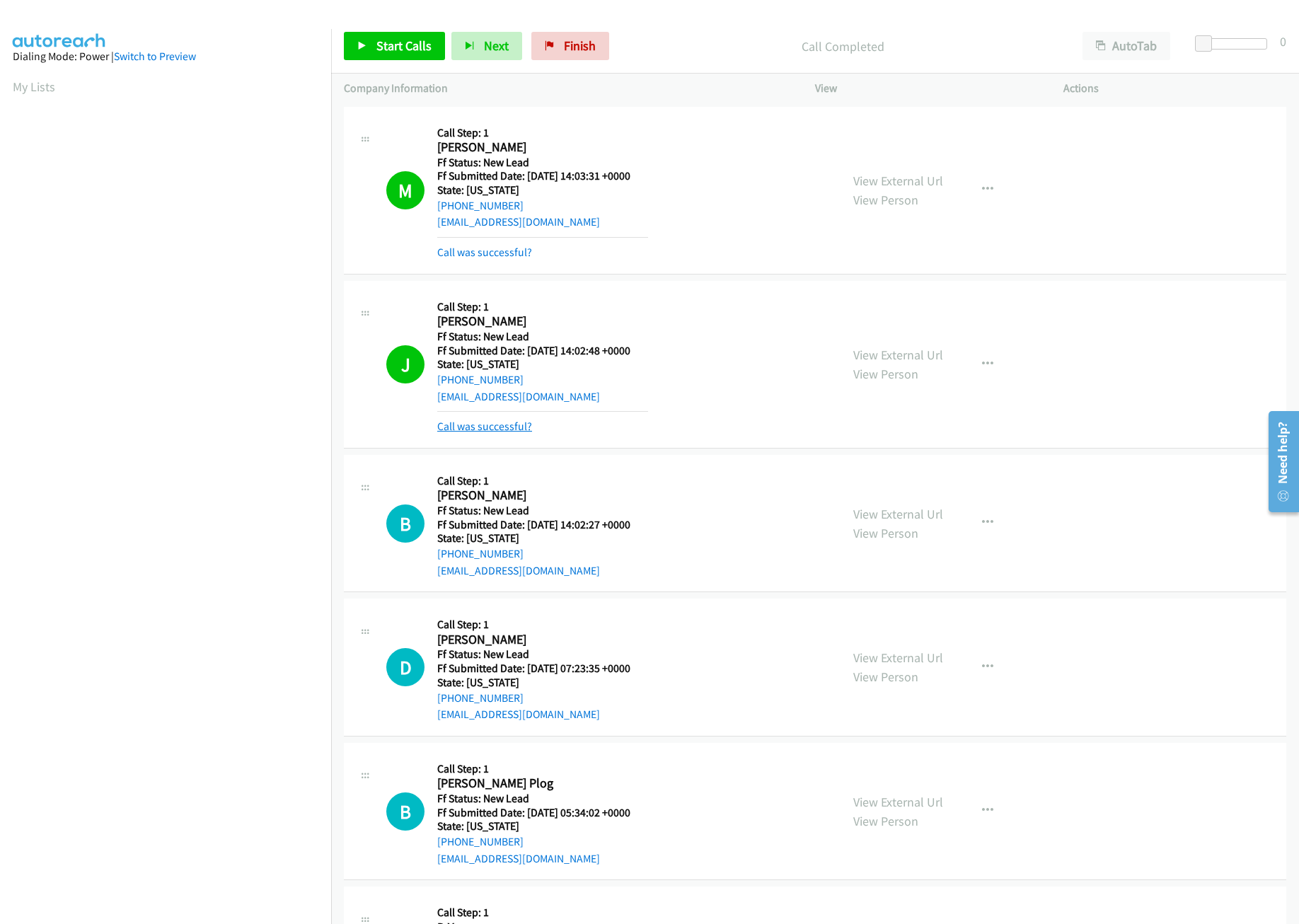
click at [497, 426] on link "Call was successful?" at bounding box center [485, 426] width 95 height 14
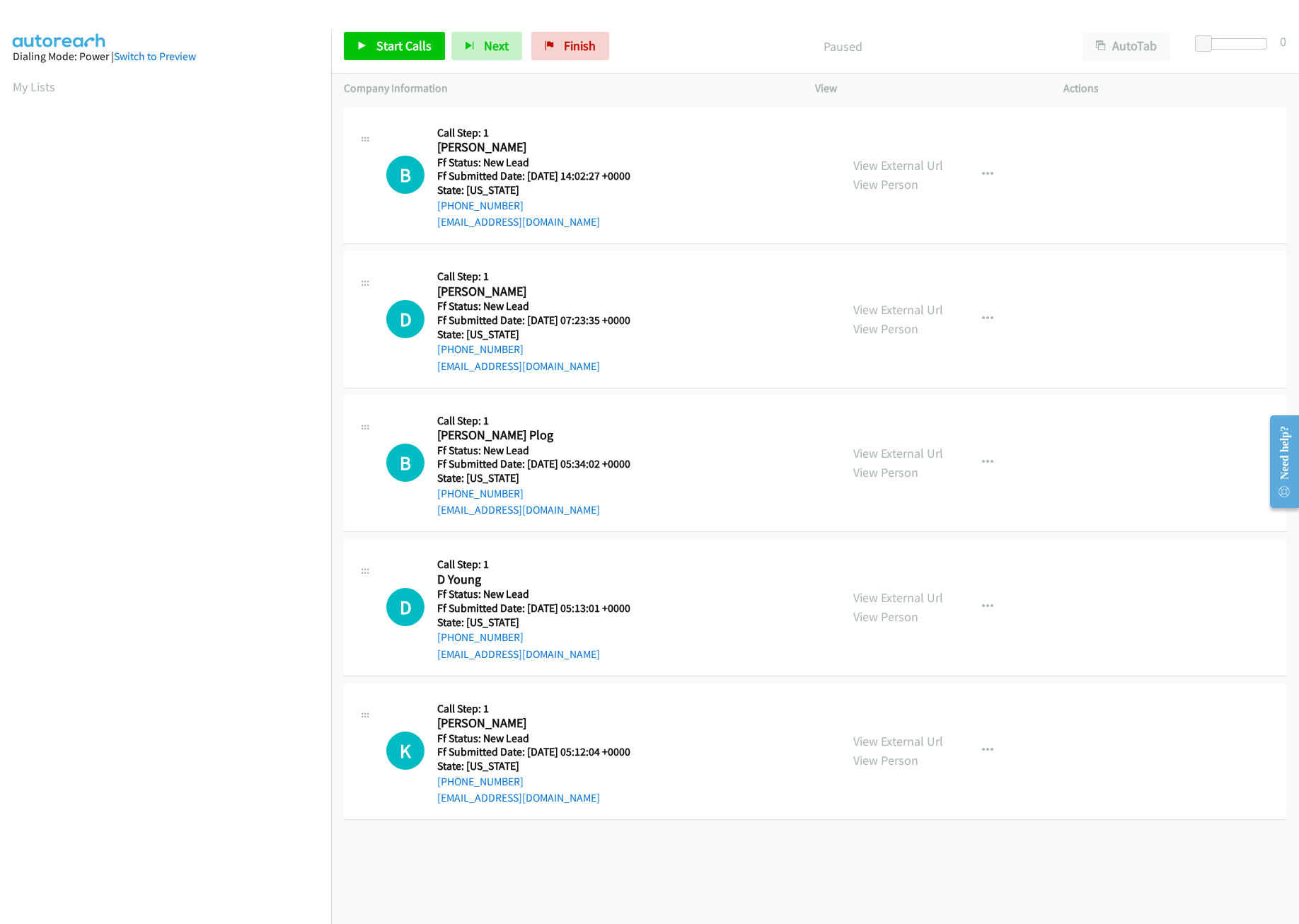
click at [890, 153] on div "View External Url View Person View External Url Email Schedule/Manage Callback …" at bounding box center [971, 176] width 261 height 112
click at [892, 160] on link "View External Url" at bounding box center [898, 164] width 90 height 16
click at [406, 49] on span "Start Calls" at bounding box center [404, 45] width 55 height 16
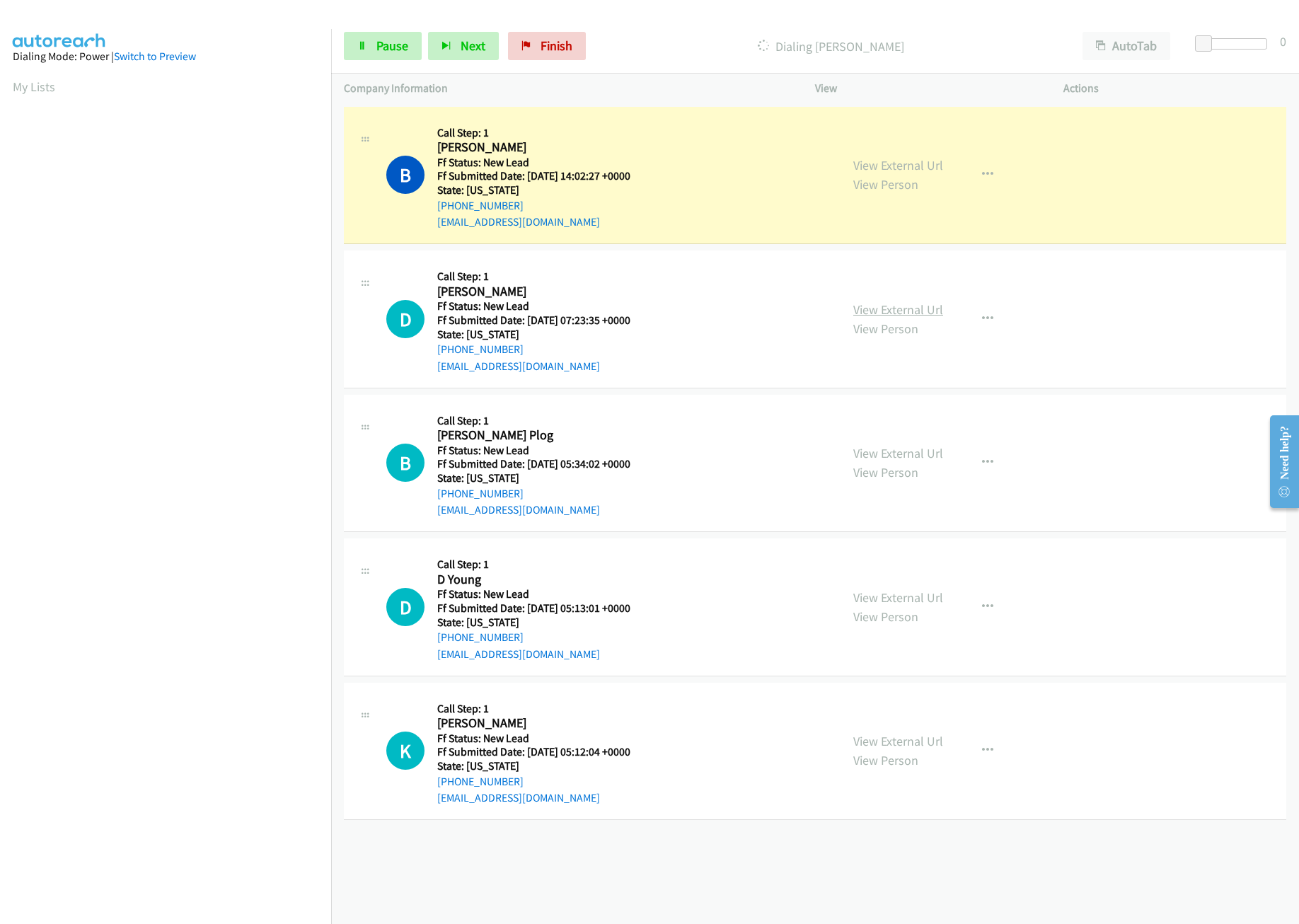
click at [887, 308] on link "View External Url" at bounding box center [898, 309] width 90 height 16
click at [403, 47] on span "Pause" at bounding box center [392, 45] width 32 height 16
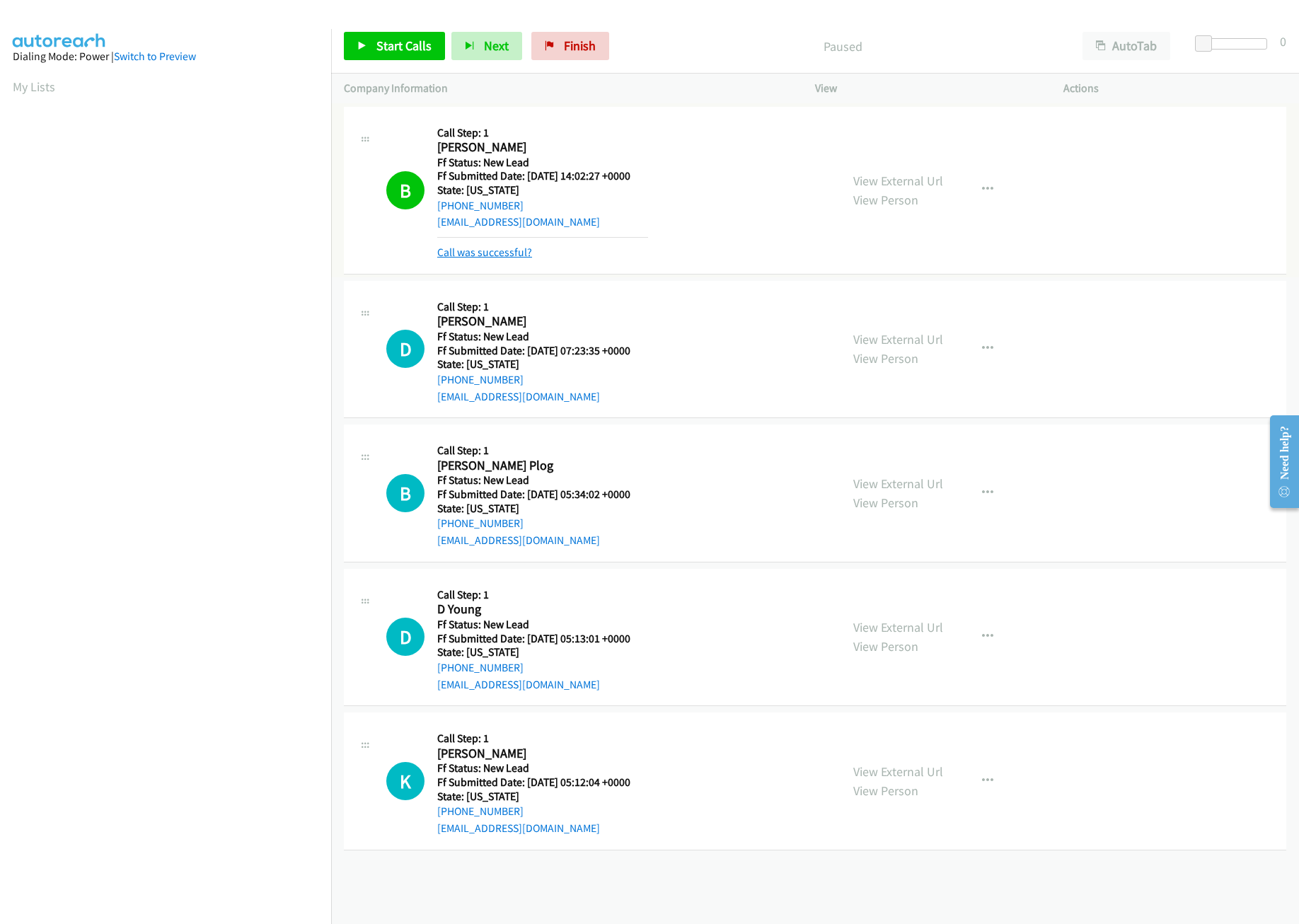
click at [505, 257] on link "Call was successful?" at bounding box center [485, 253] width 95 height 14
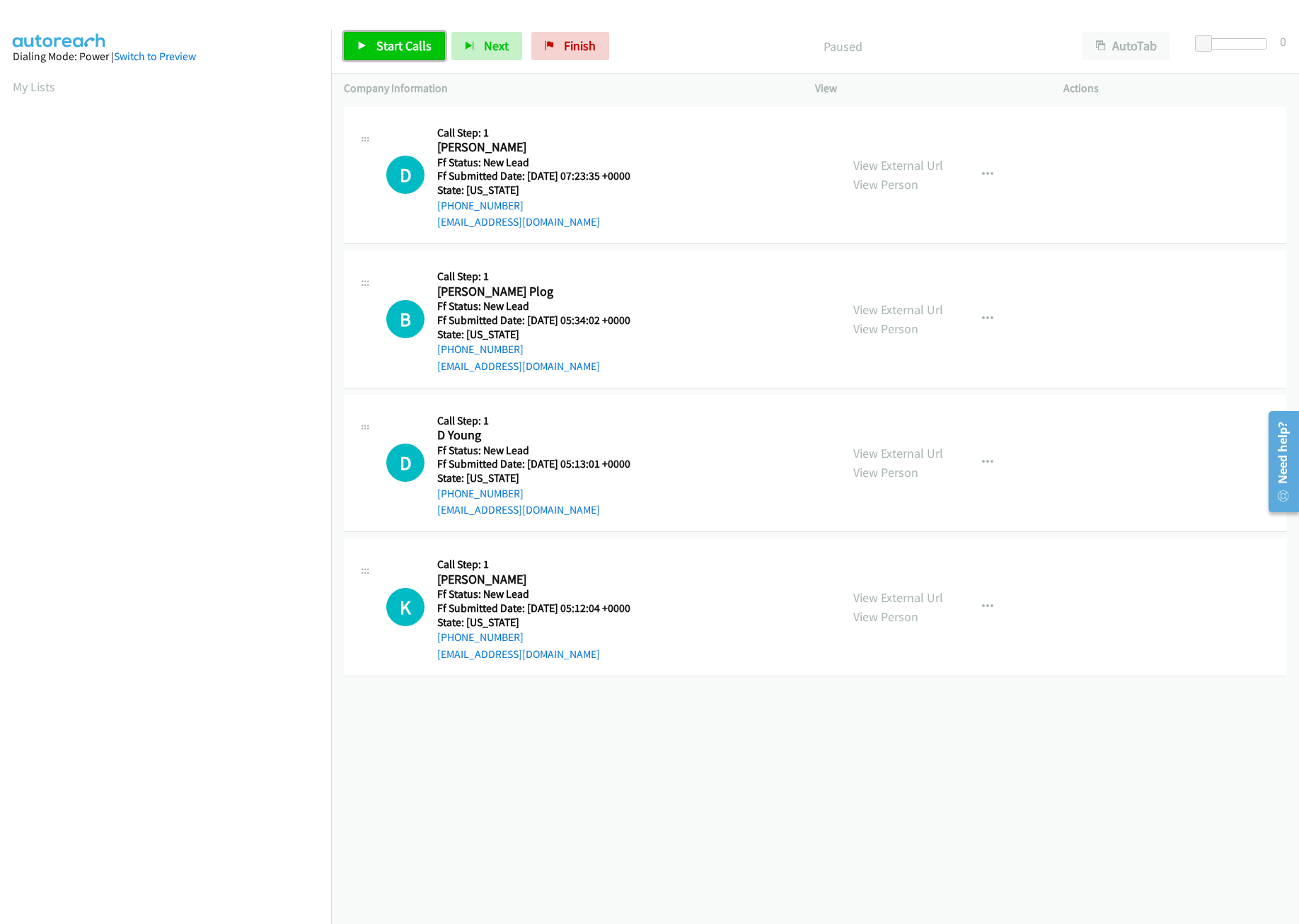
click at [372, 50] on link "Start Calls" at bounding box center [395, 45] width 101 height 28
click at [881, 314] on link "View External Url" at bounding box center [898, 309] width 90 height 16
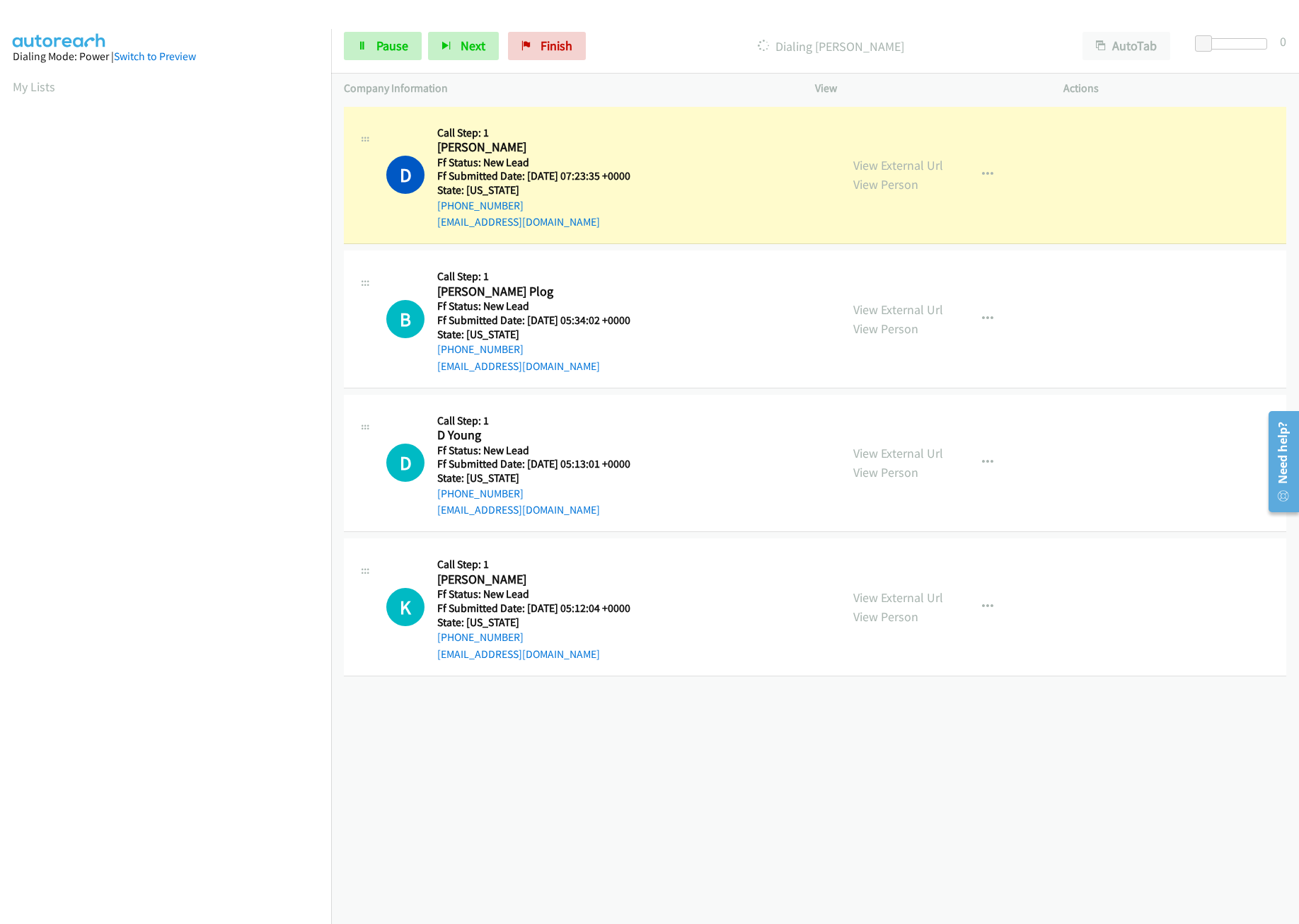
click at [648, 732] on div "[PHONE_NUMBER] Call failed - Please reload the list and try again The Callbar F…" at bounding box center [815, 514] width 968 height 821
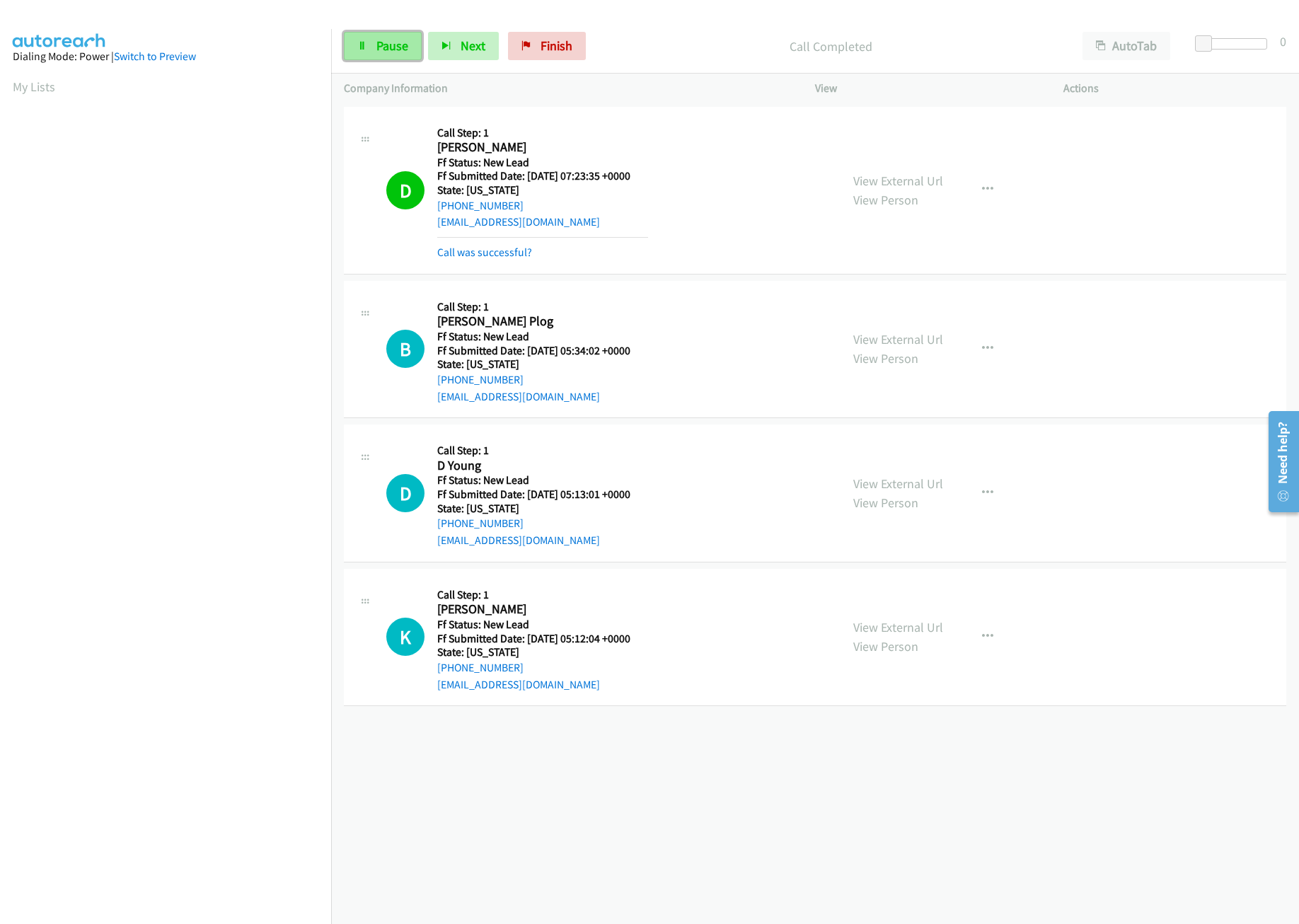
click at [378, 57] on link "Pause" at bounding box center [383, 45] width 78 height 28
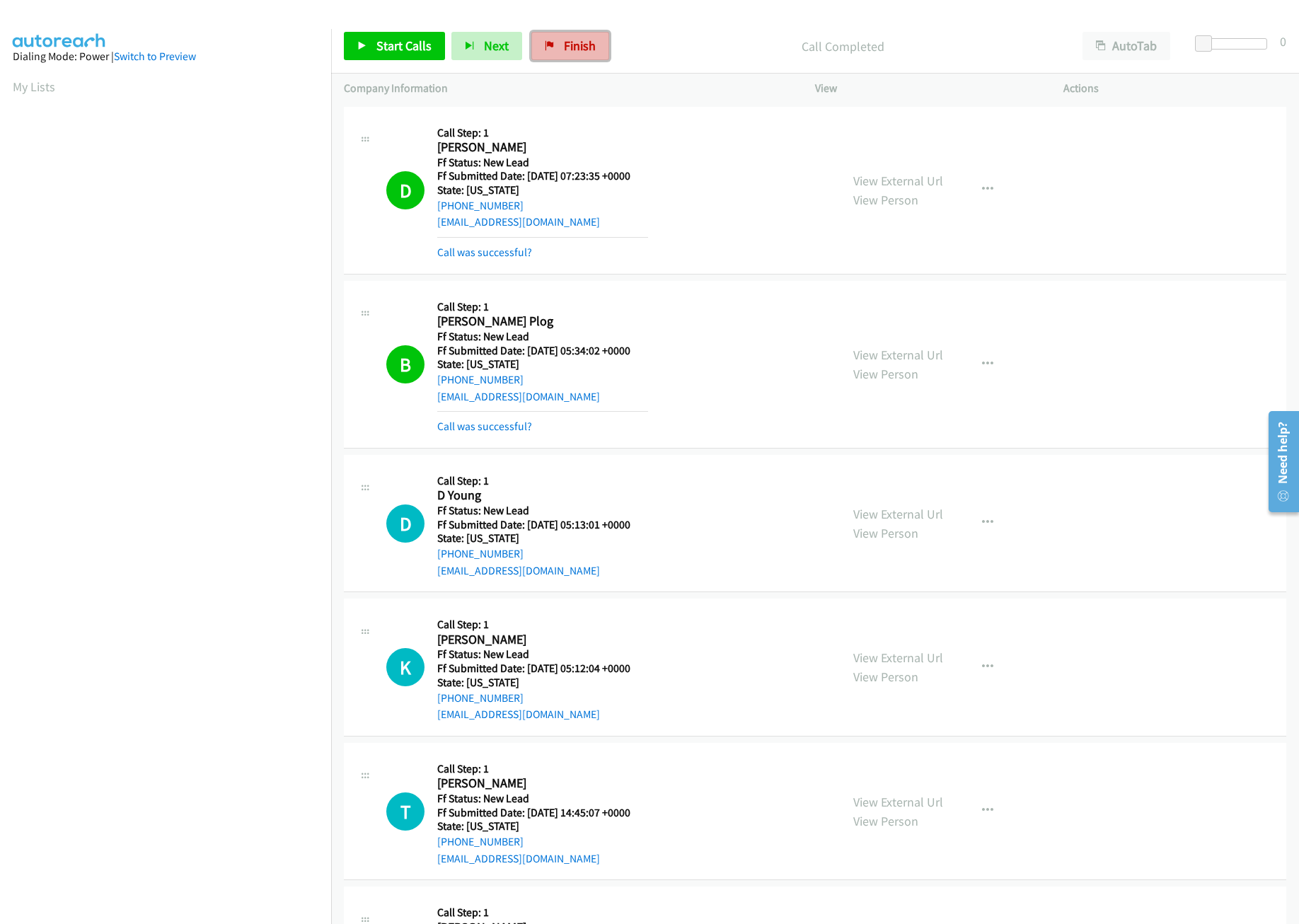
click at [567, 41] on span "Finish" at bounding box center [580, 45] width 32 height 16
